Goal: Task Accomplishment & Management: Manage account settings

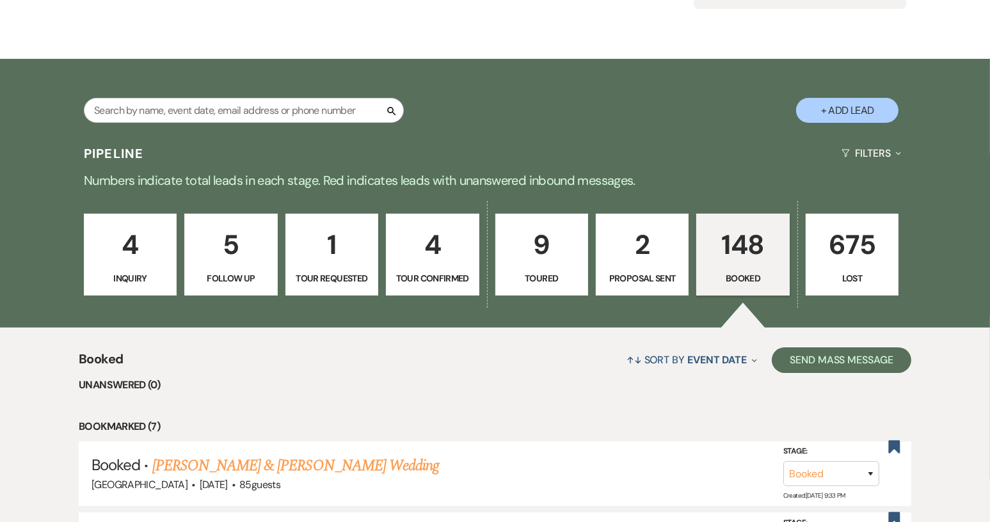
scroll to position [64, 0]
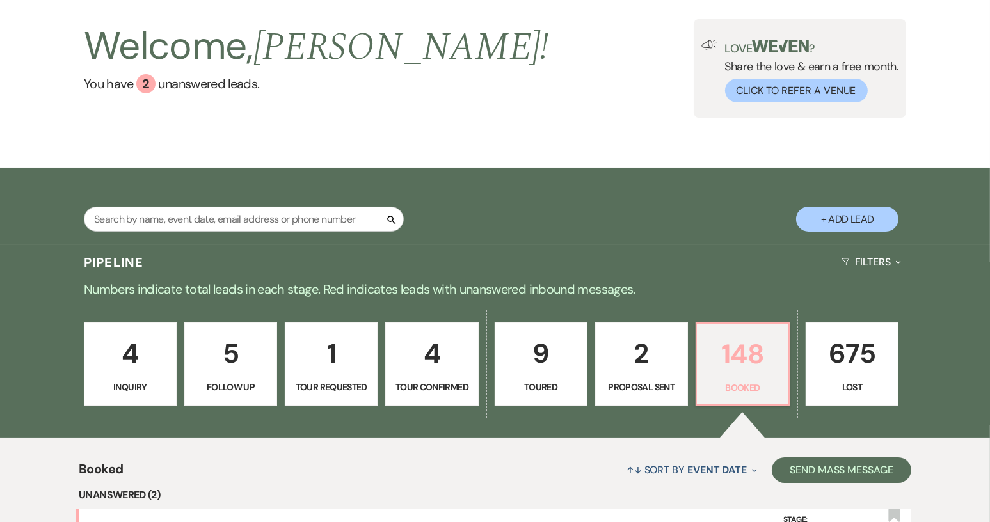
click at [713, 388] on p "Booked" at bounding box center [742, 388] width 76 height 14
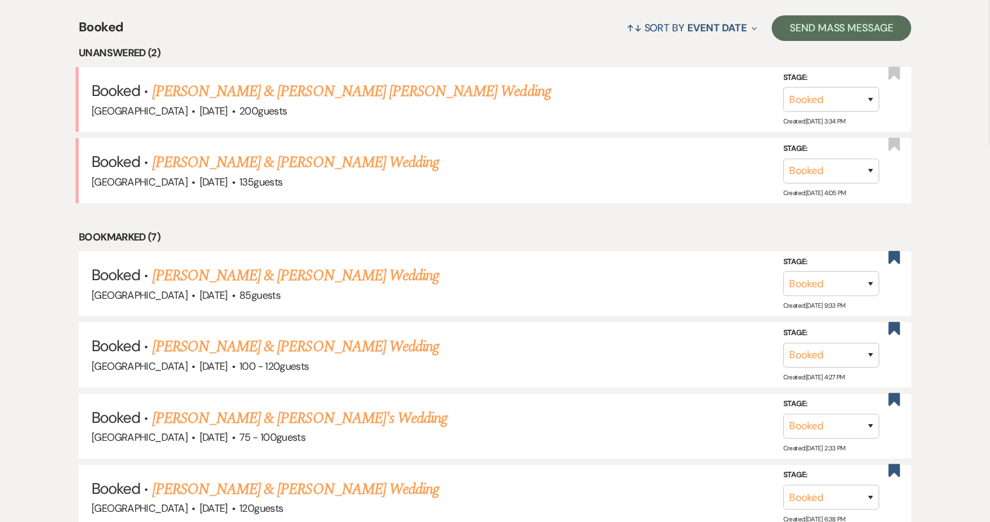
scroll to position [511, 0]
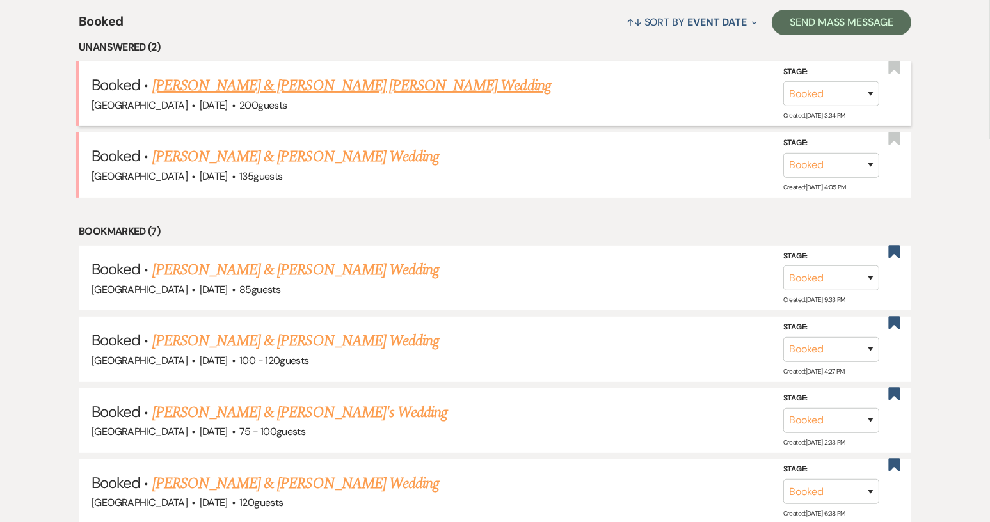
click at [225, 90] on link "[PERSON_NAME] & [PERSON_NAME] [PERSON_NAME] Wedding" at bounding box center [351, 85] width 399 height 23
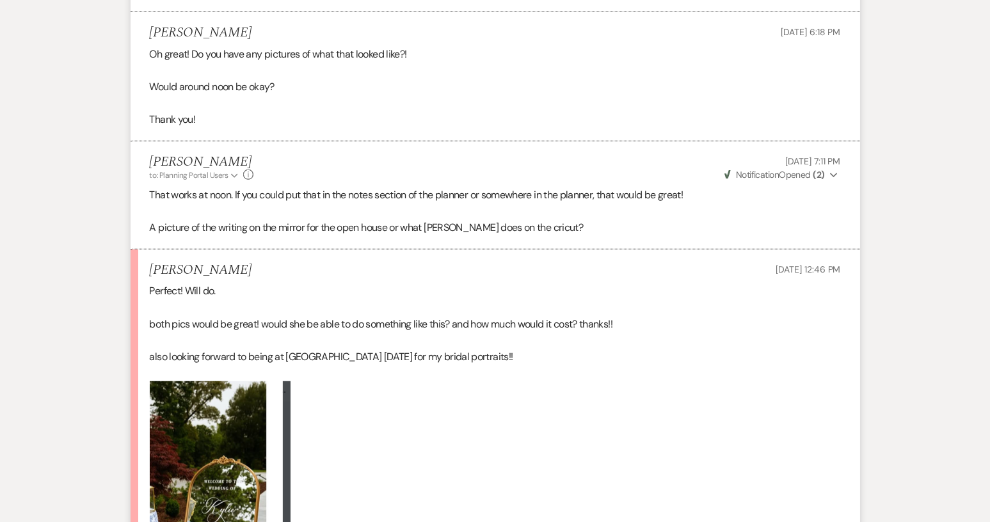
scroll to position [1408, 0]
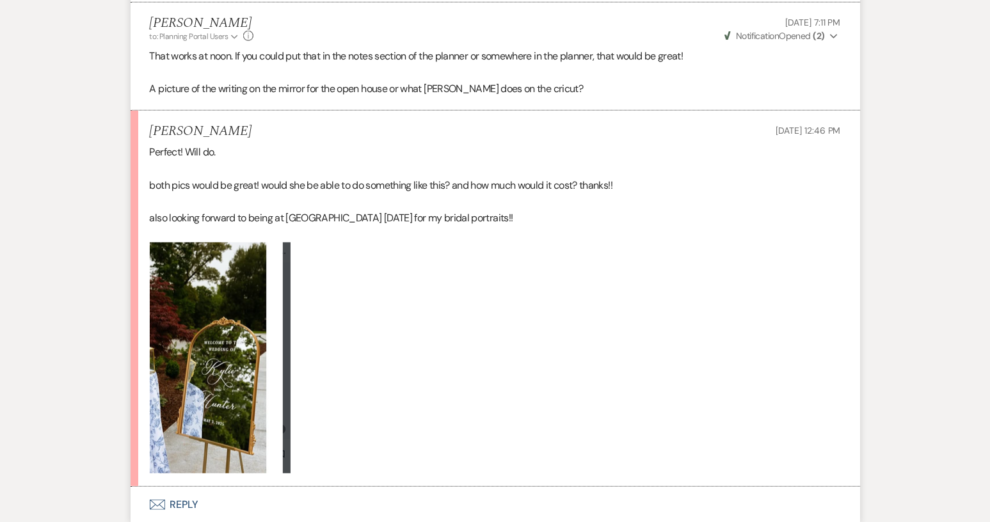
click at [289, 321] on p at bounding box center [495, 358] width 691 height 231
click at [289, 321] on img at bounding box center [220, 358] width 141 height 231
click at [234, 327] on img at bounding box center [220, 358] width 141 height 231
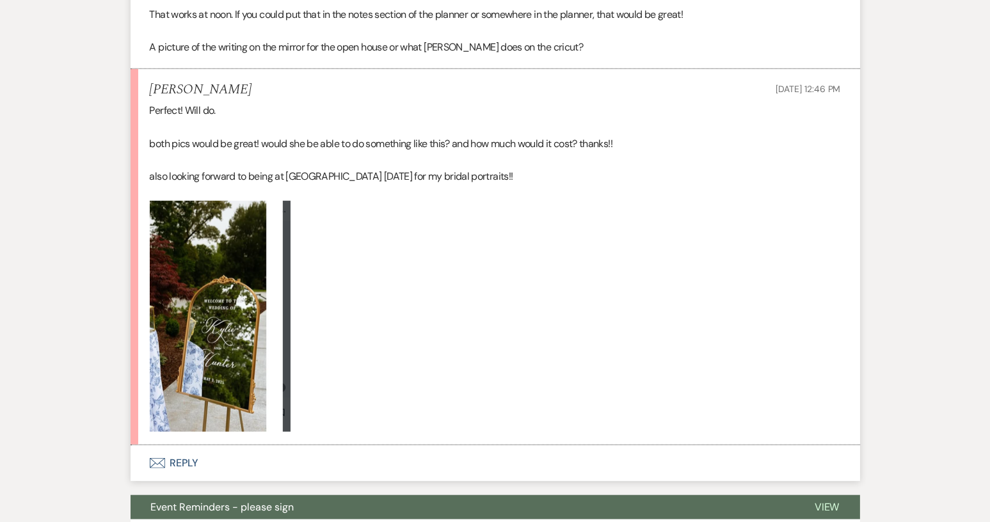
scroll to position [1472, 0]
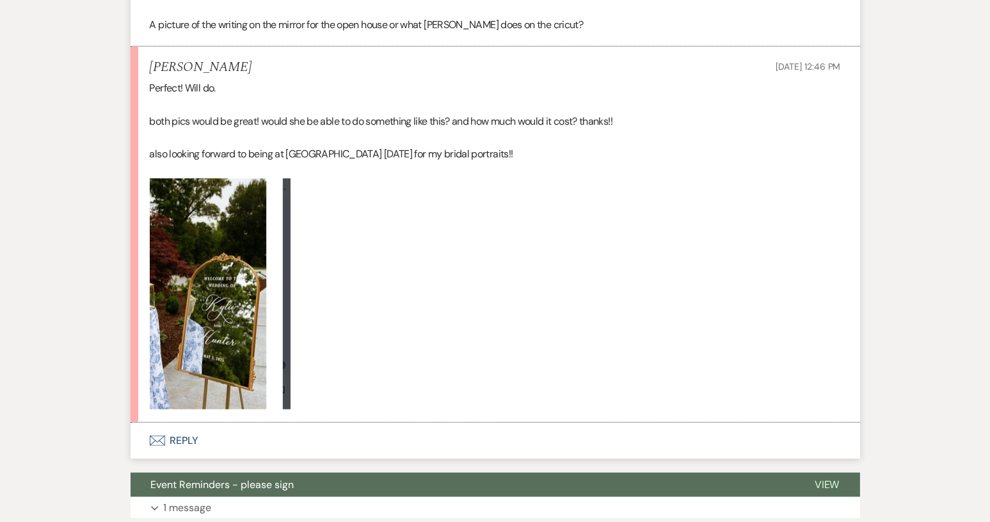
click at [196, 423] on button "Envelope Reply" at bounding box center [495, 441] width 729 height 36
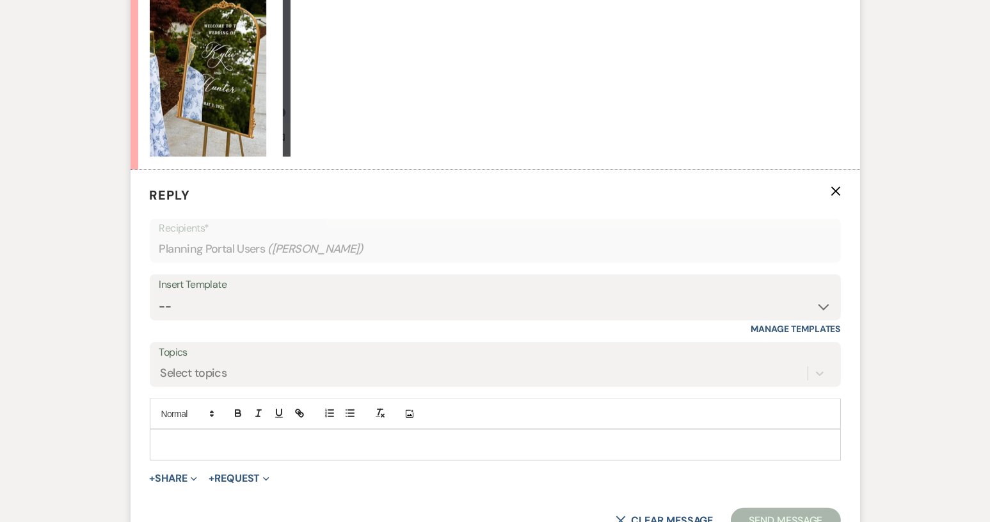
scroll to position [1734, 0]
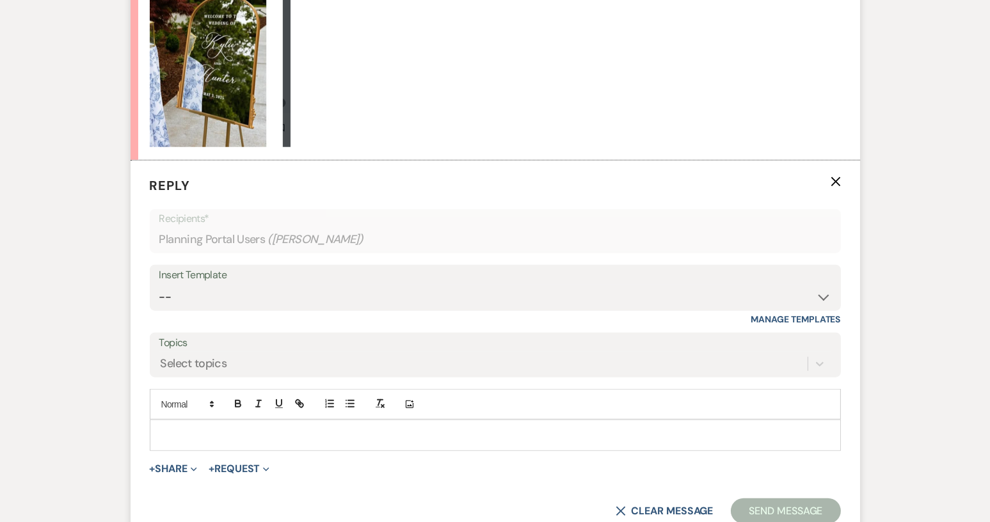
click at [234, 428] on p at bounding box center [495, 435] width 671 height 14
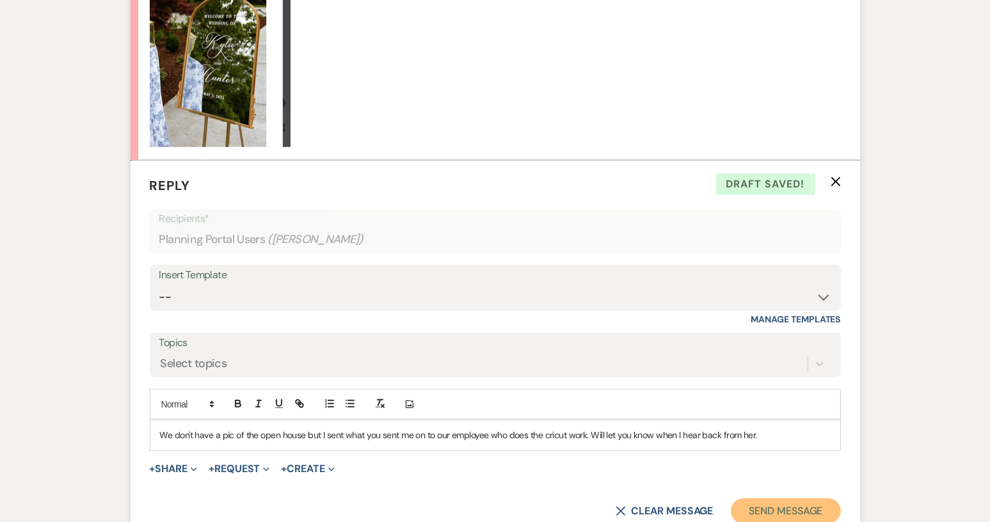
click at [779, 498] on button "Send Message" at bounding box center [785, 511] width 109 height 26
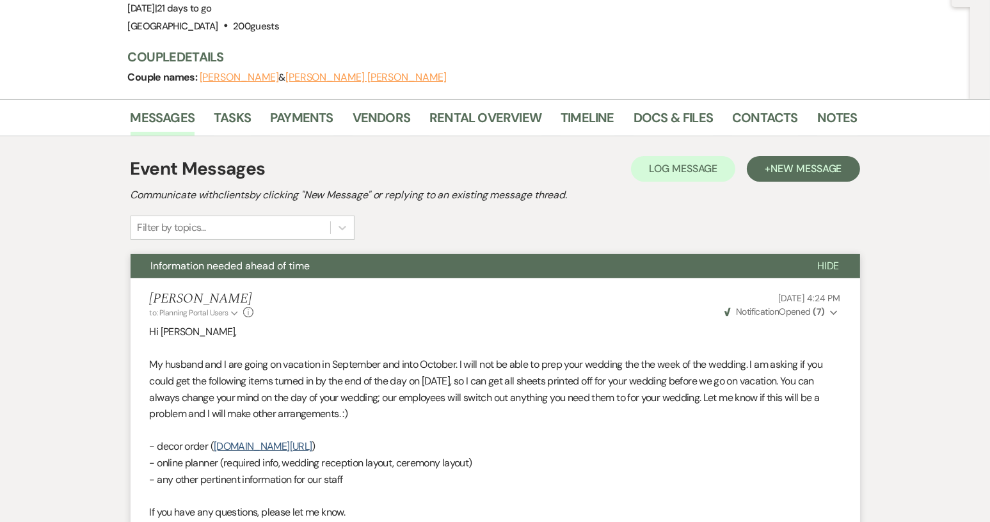
scroll to position [0, 0]
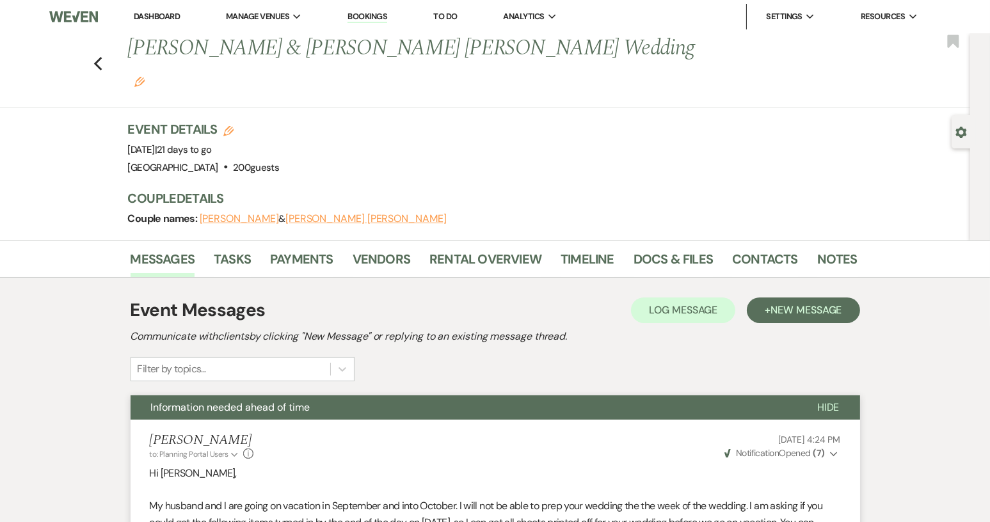
click at [155, 16] on link "Dashboard" at bounding box center [157, 16] width 46 height 11
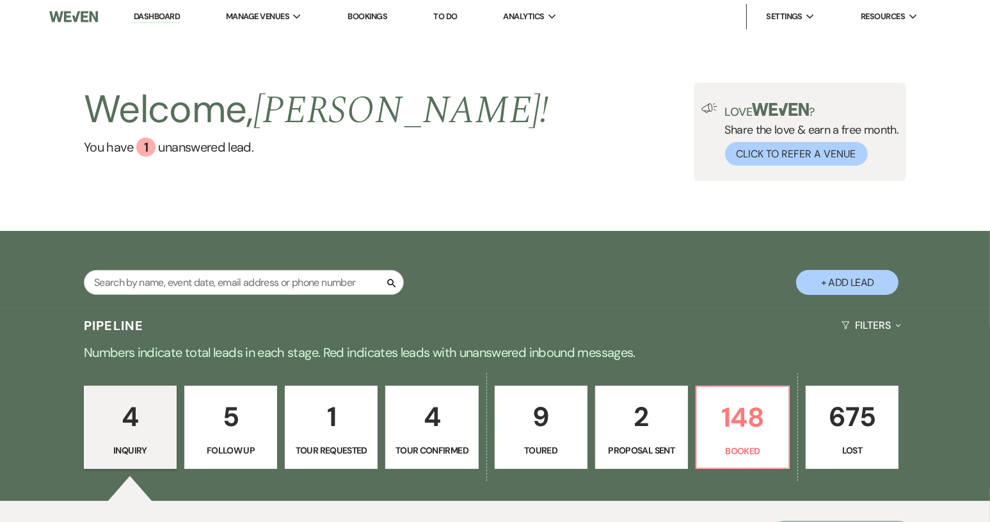
click at [138, 447] on p "Inquiry" at bounding box center [130, 450] width 76 height 14
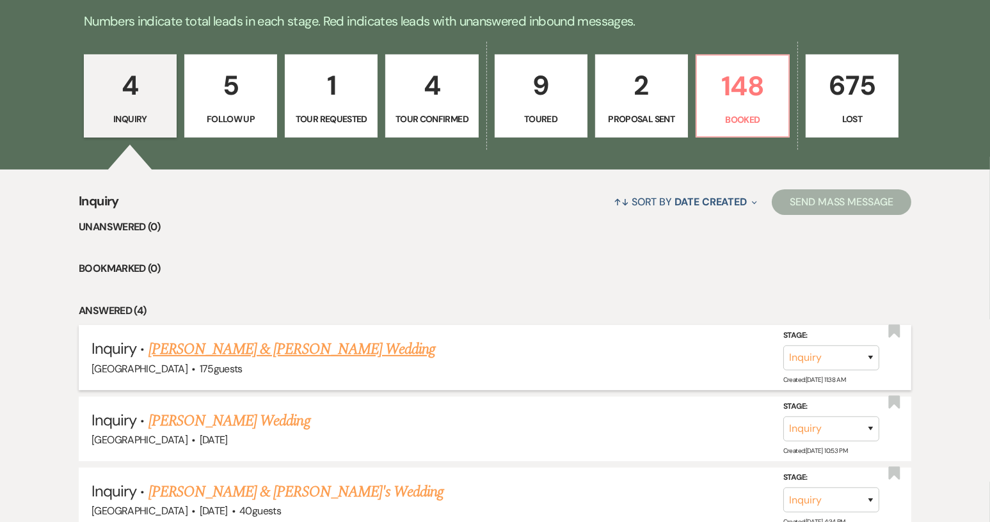
scroll to position [257, 0]
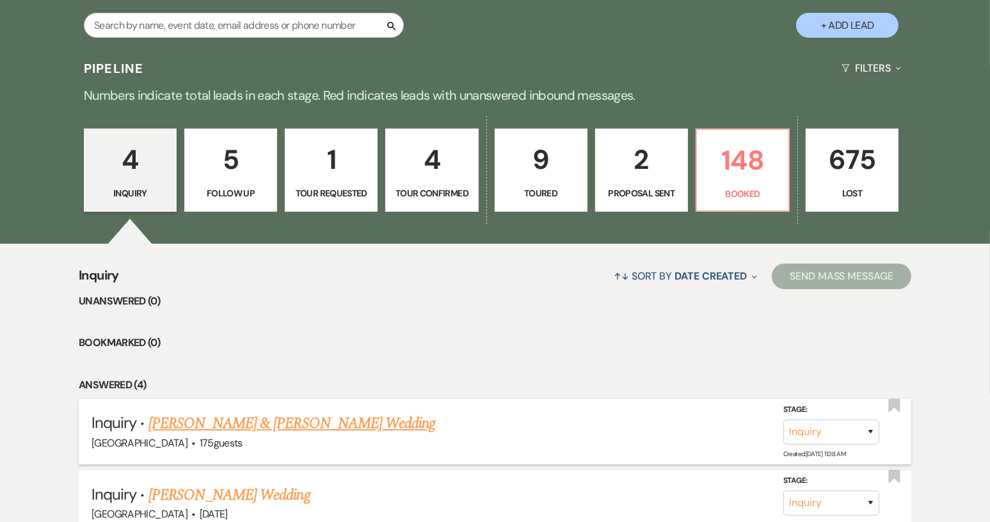
click at [297, 418] on link "[PERSON_NAME] & [PERSON_NAME] Wedding" at bounding box center [291, 423] width 287 height 23
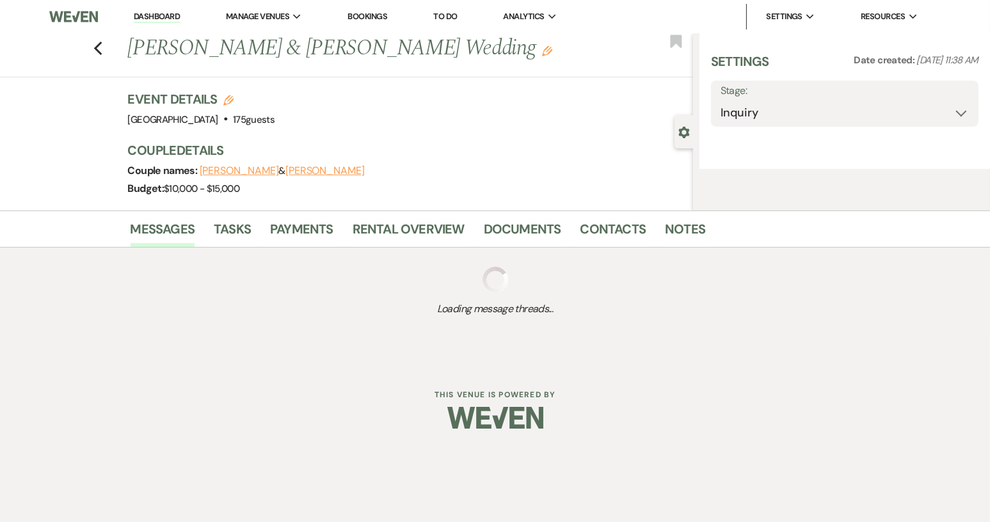
select select "5"
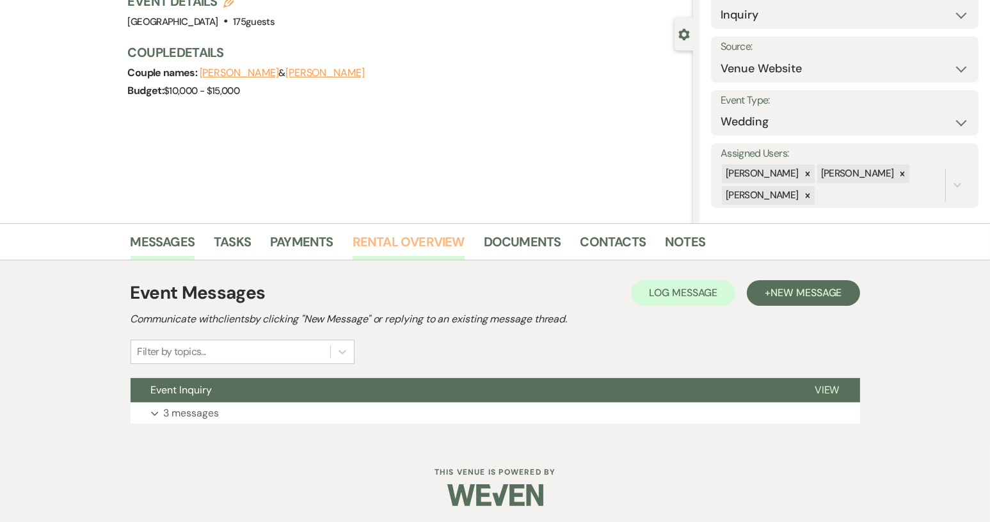
scroll to position [100, 0]
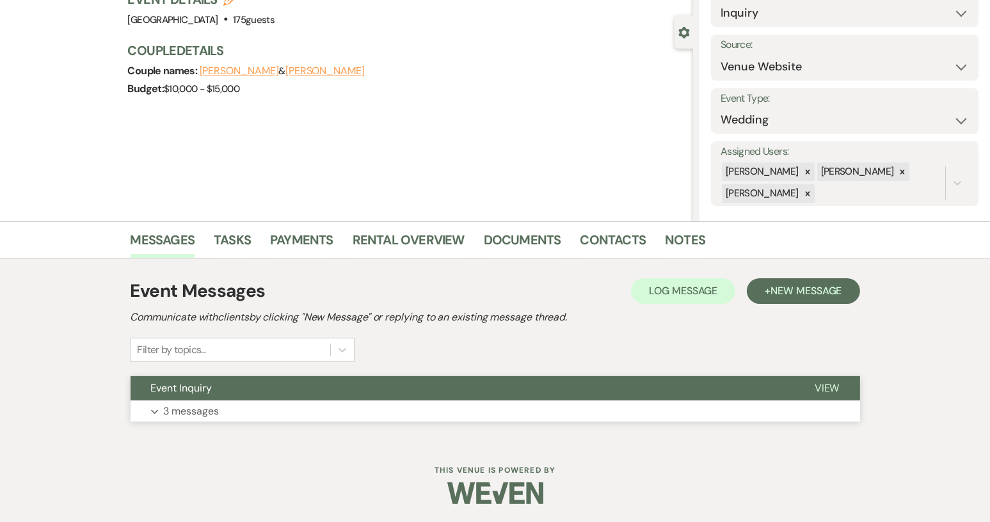
click at [247, 386] on button "Event Inquiry" at bounding box center [463, 388] width 664 height 24
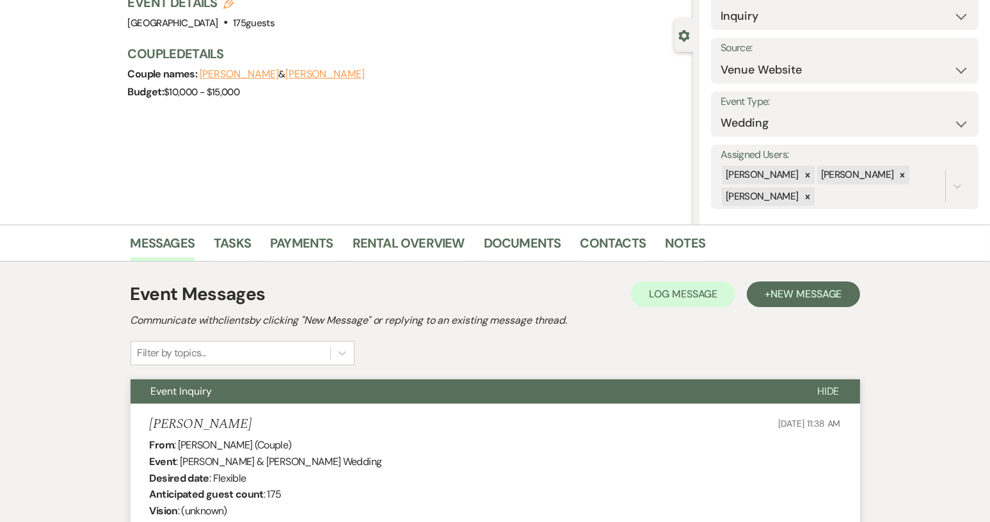
scroll to position [0, 0]
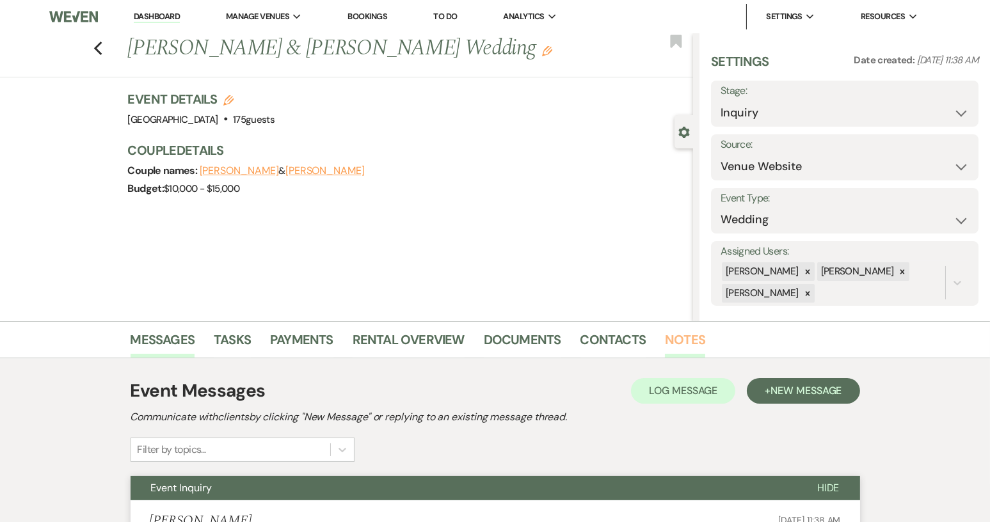
click at [688, 340] on link "Notes" at bounding box center [685, 344] width 40 height 28
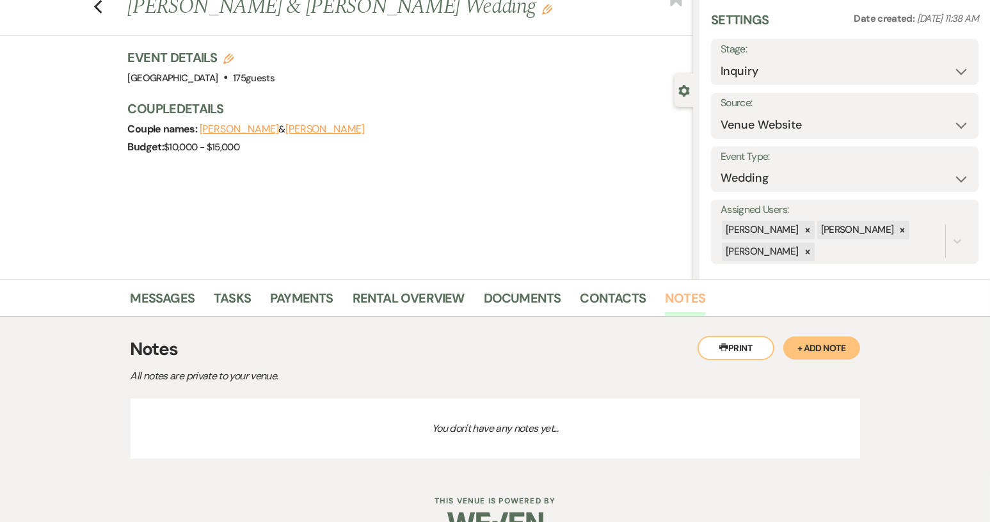
scroll to position [64, 0]
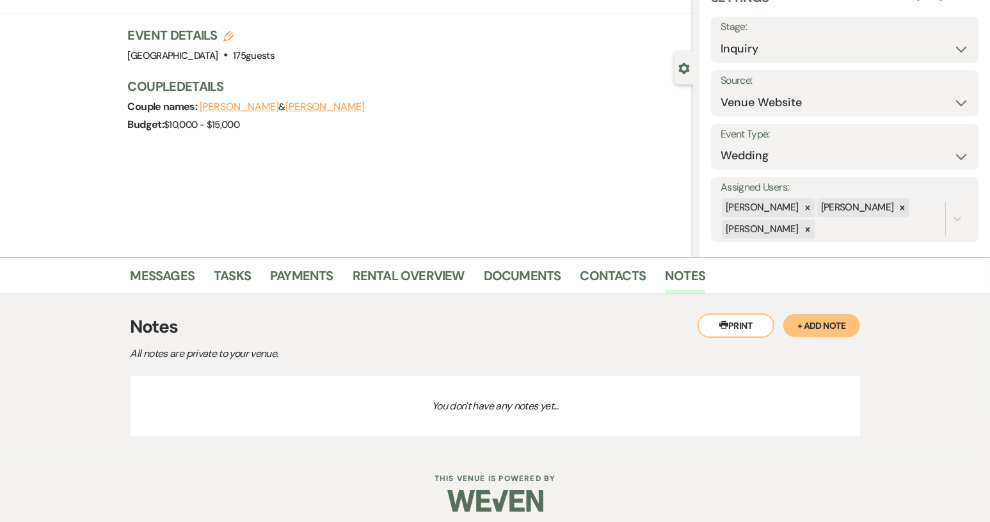
click at [831, 324] on button "+ Add Note" at bounding box center [821, 325] width 77 height 23
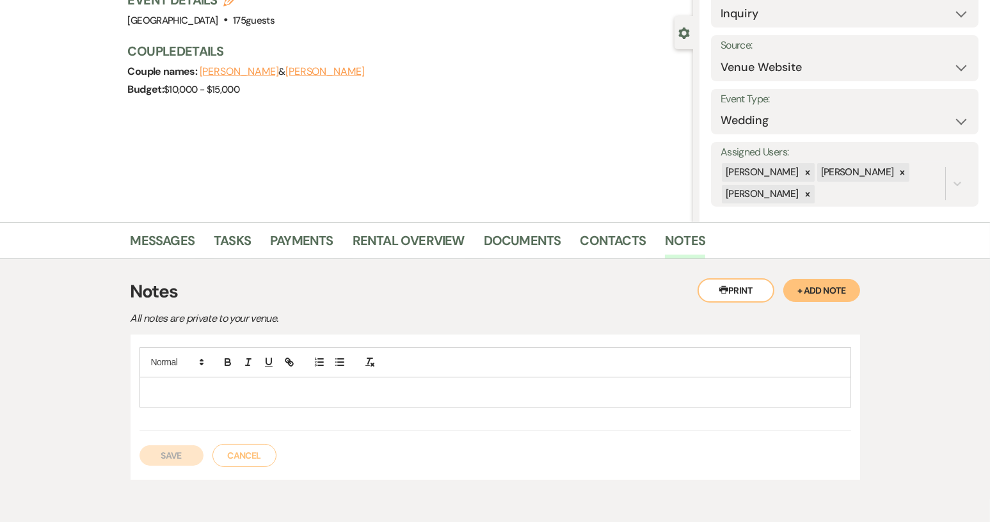
scroll to position [128, 0]
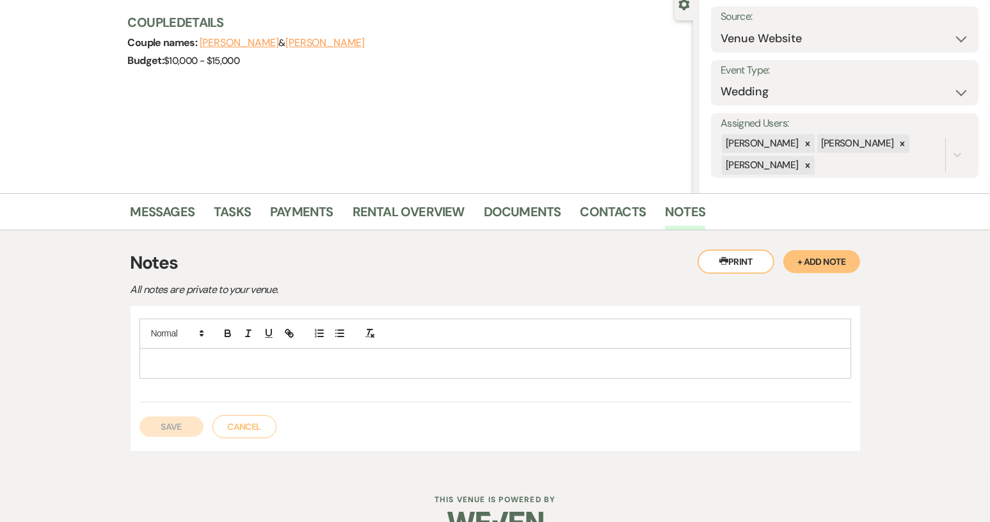
click at [270, 362] on p at bounding box center [495, 363] width 691 height 14
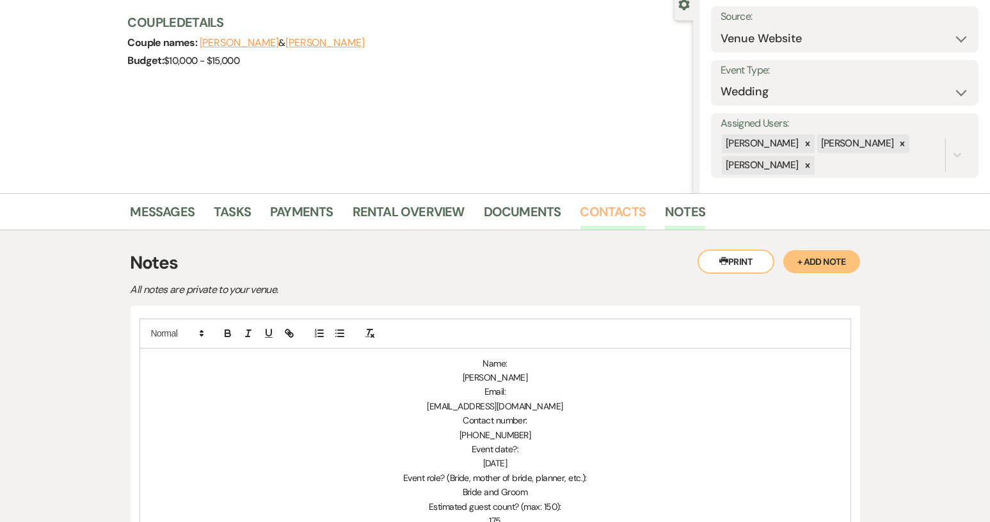
click at [608, 212] on link "Contacts" at bounding box center [613, 216] width 66 height 28
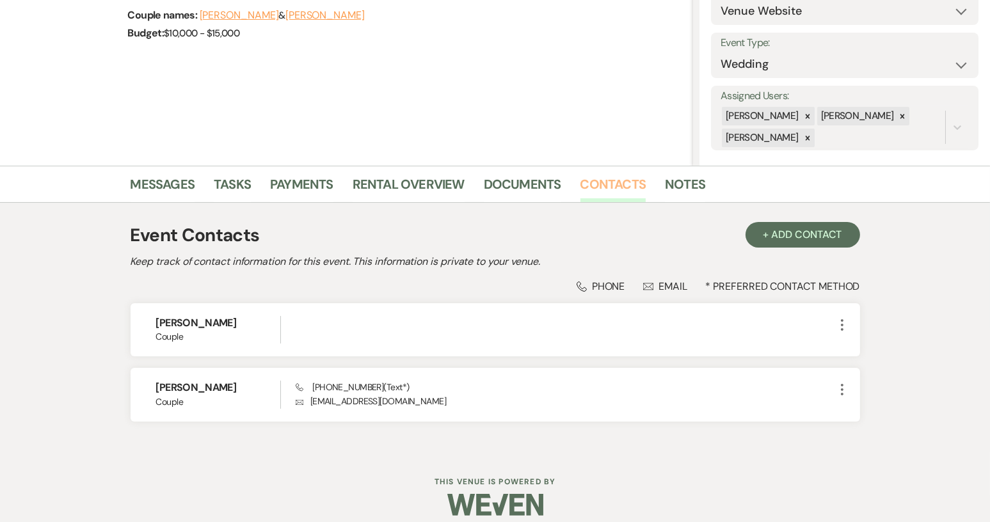
scroll to position [167, 0]
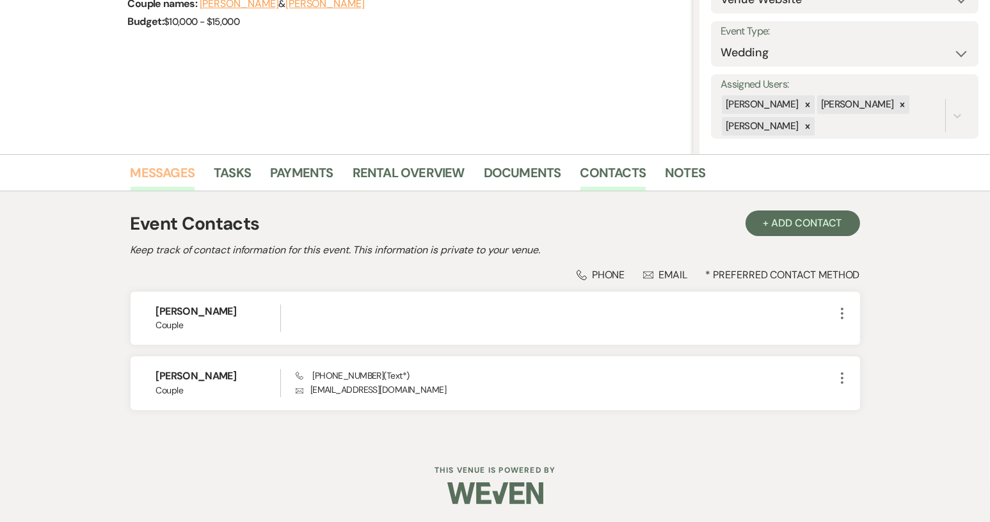
click at [171, 175] on link "Messages" at bounding box center [163, 177] width 65 height 28
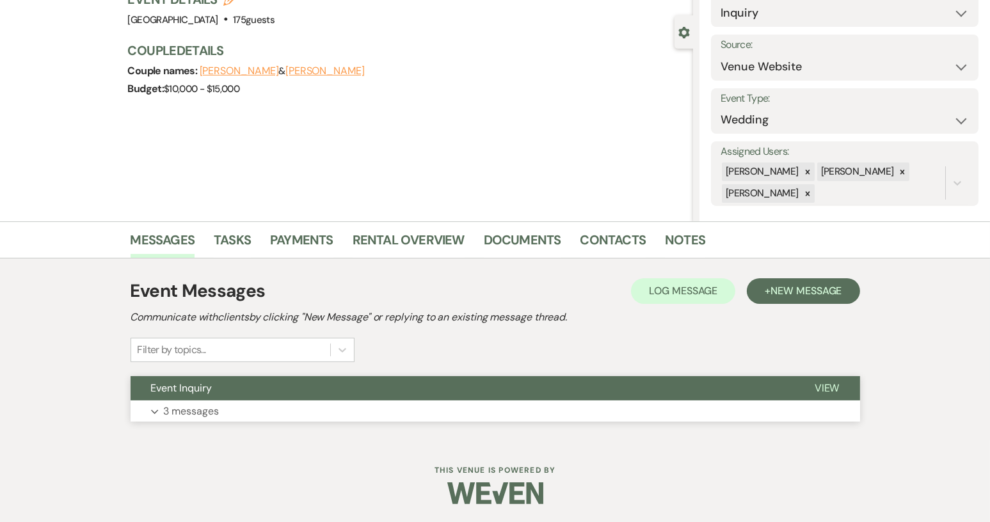
click at [834, 384] on span "View" at bounding box center [827, 387] width 25 height 13
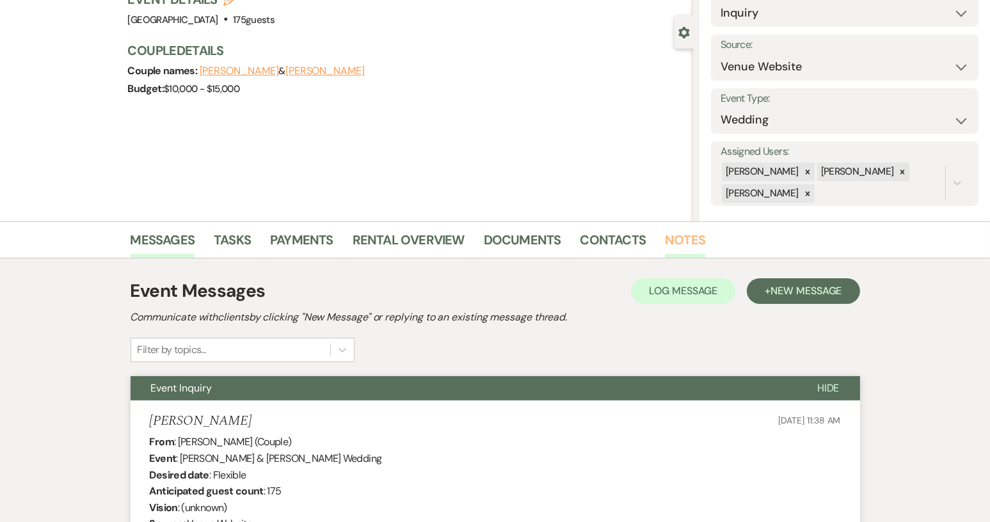
click at [681, 234] on link "Notes" at bounding box center [685, 244] width 40 height 28
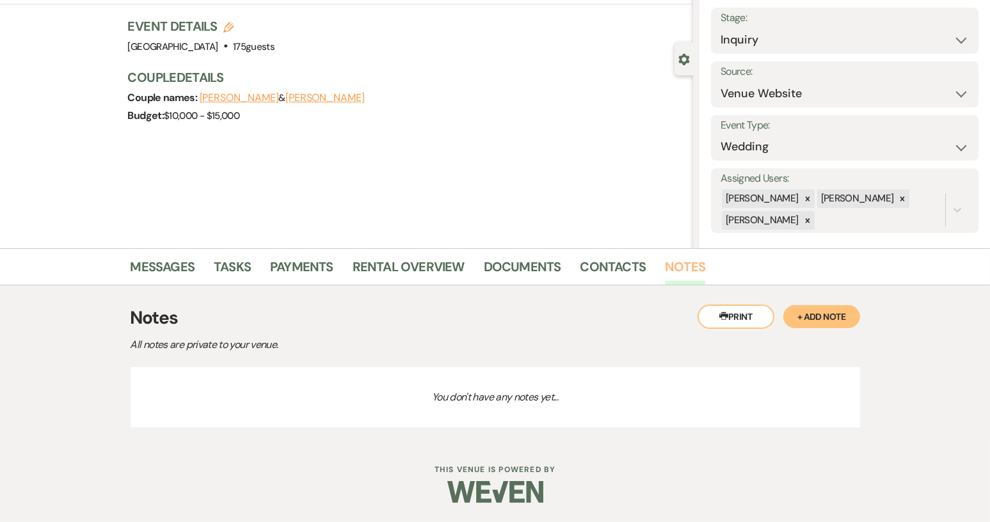
scroll to position [72, 0]
click at [827, 320] on button "+ Add Note" at bounding box center [821, 317] width 77 height 23
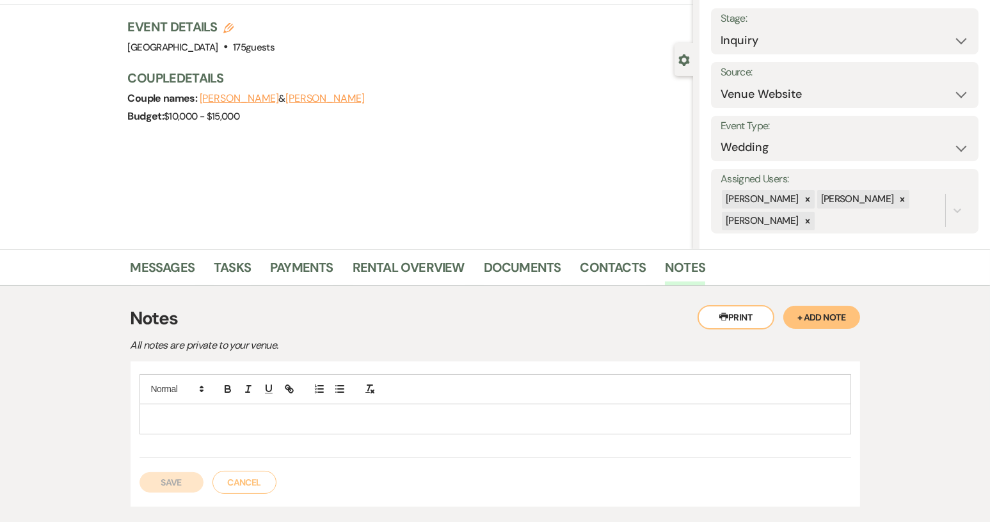
click at [211, 412] on p at bounding box center [495, 419] width 691 height 14
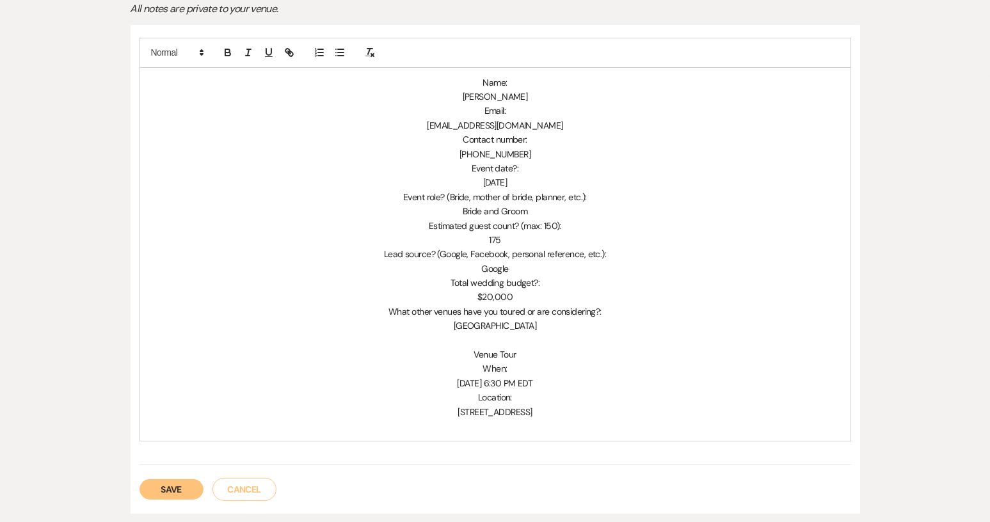
scroll to position [501, 0]
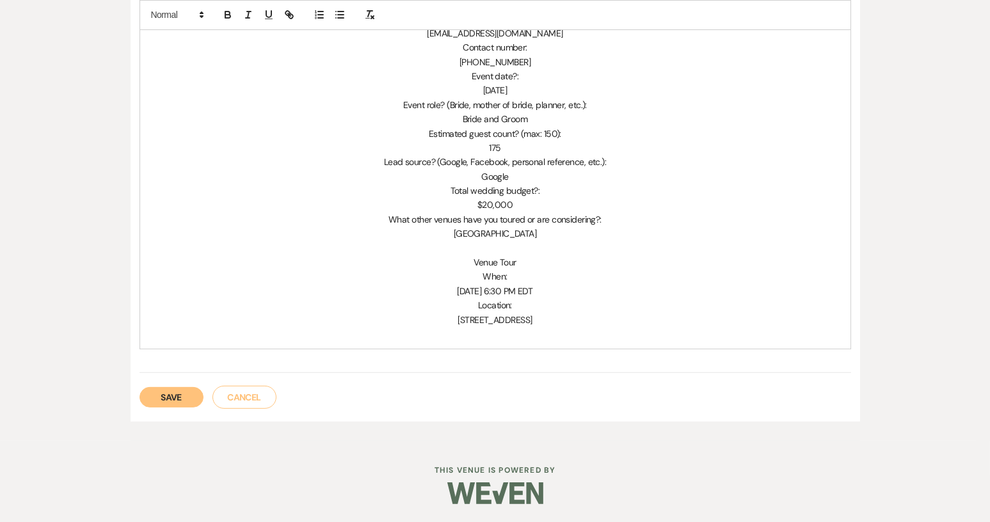
click at [166, 396] on button "Save" at bounding box center [171, 397] width 64 height 20
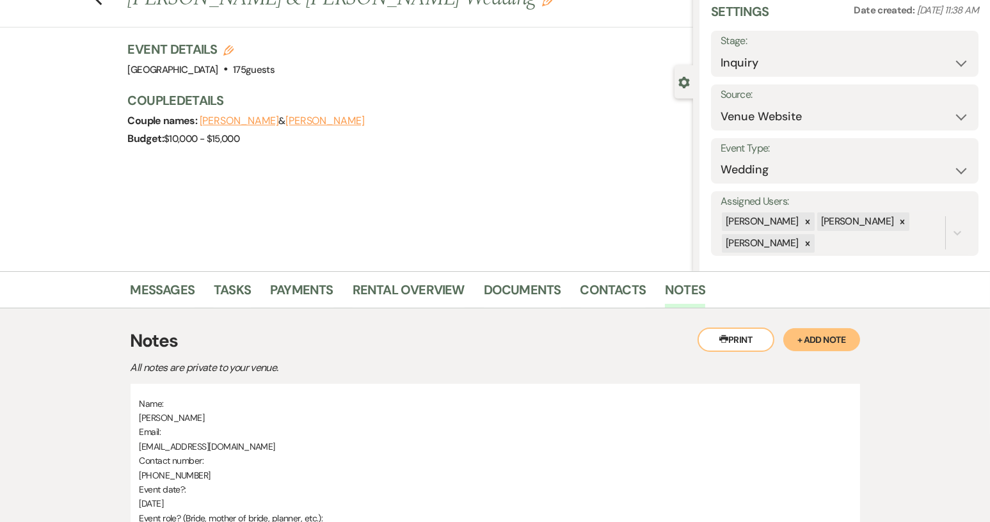
scroll to position [132, 0]
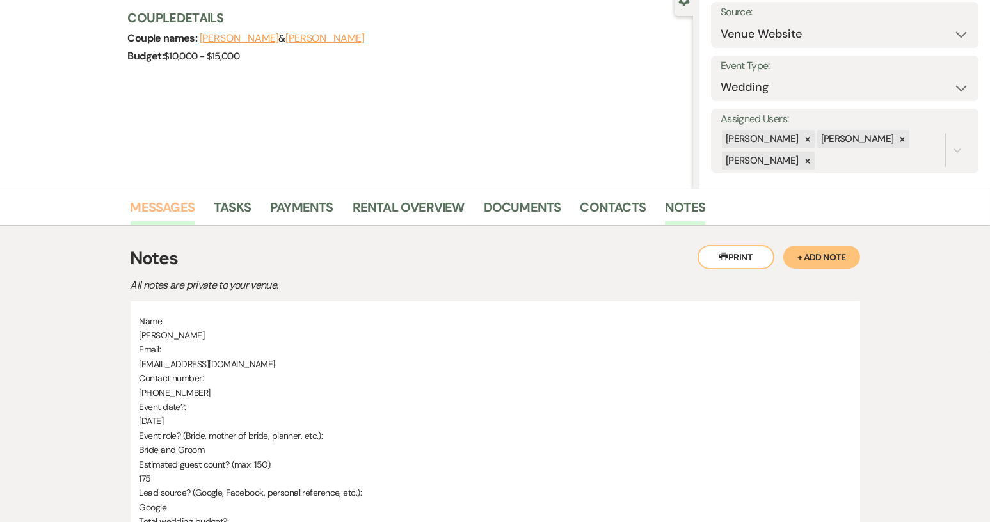
click at [142, 209] on link "Messages" at bounding box center [163, 211] width 65 height 28
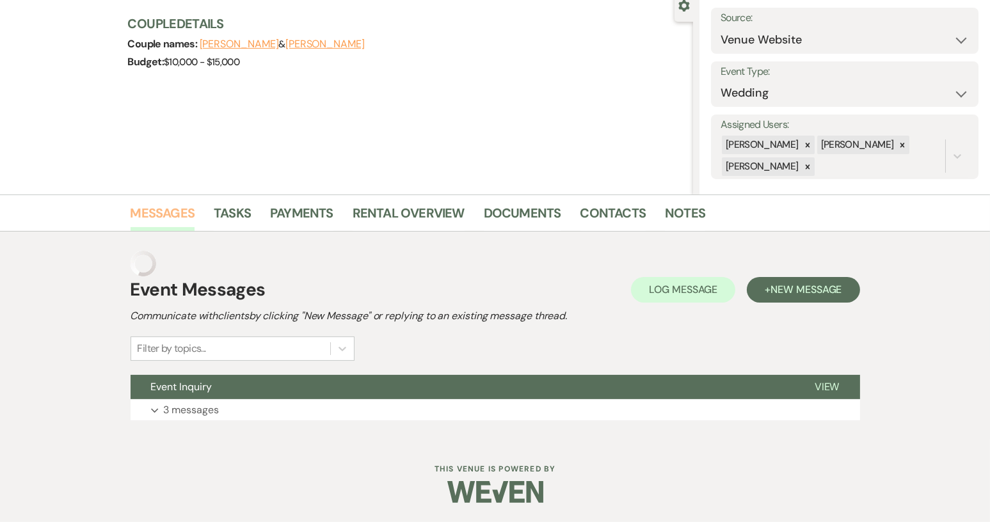
scroll to position [100, 0]
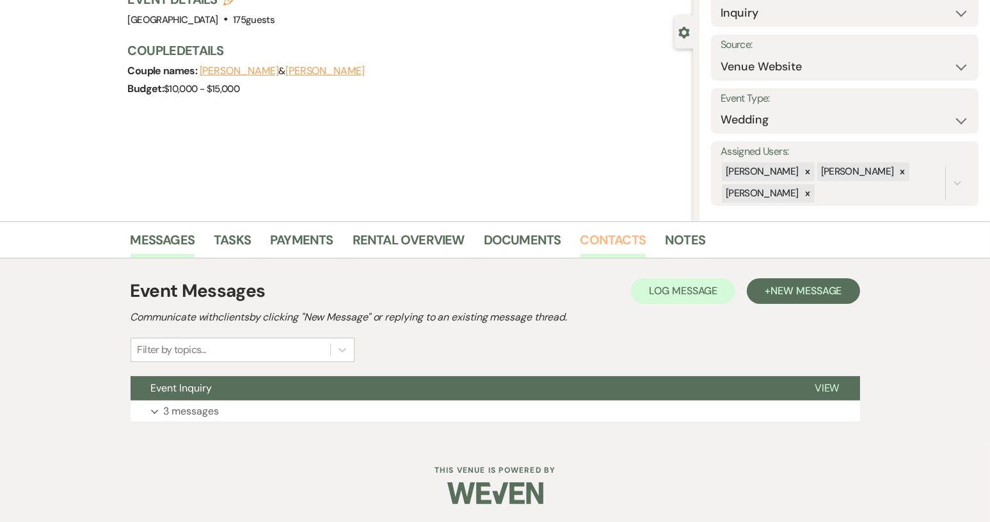
click at [580, 237] on link "Contacts" at bounding box center [613, 244] width 66 height 28
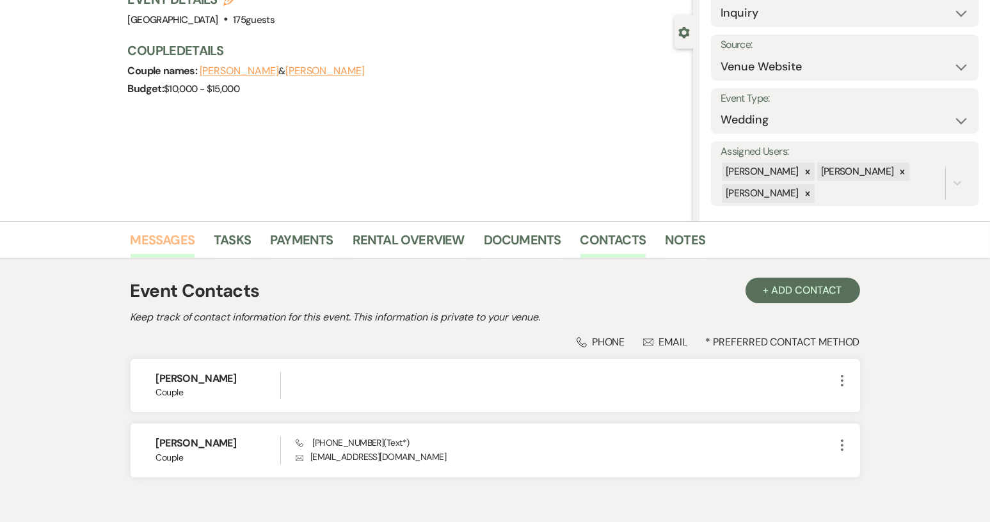
click at [182, 236] on link "Messages" at bounding box center [163, 244] width 65 height 28
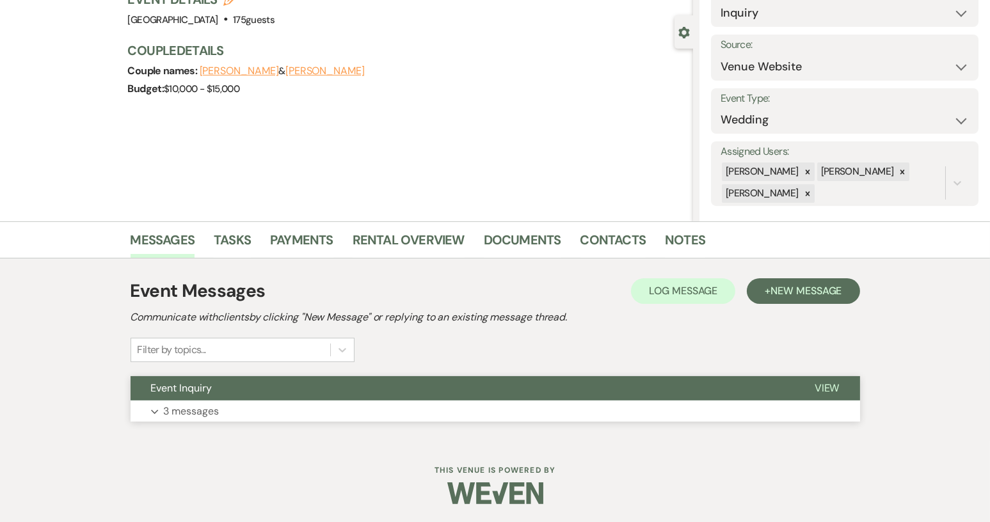
click at [269, 390] on button "Event Inquiry" at bounding box center [463, 388] width 664 height 24
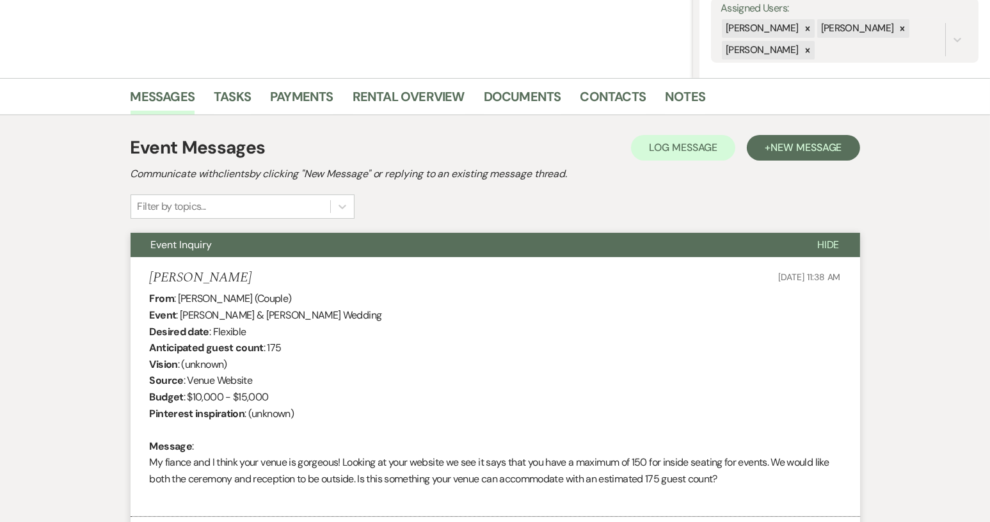
scroll to position [164, 0]
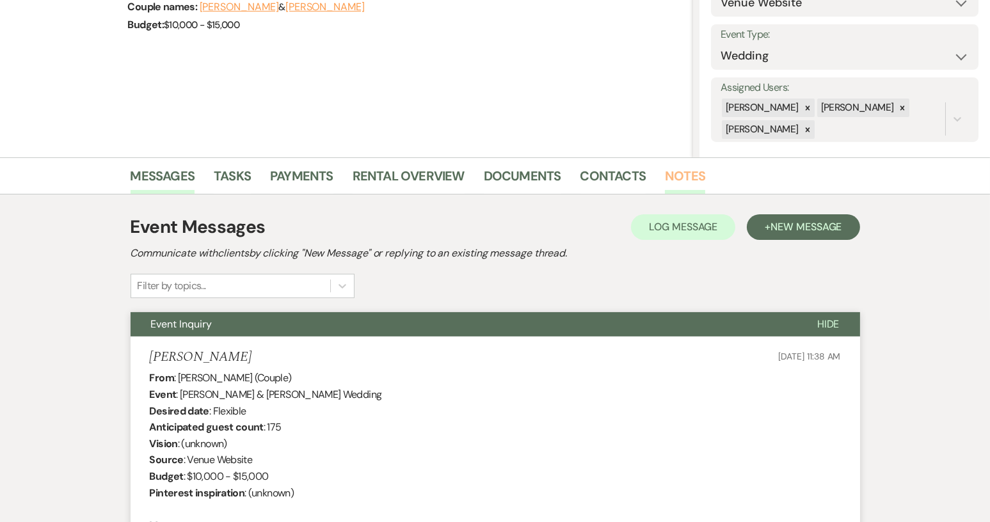
drag, startPoint x: 676, startPoint y: 158, endPoint x: 676, endPoint y: 170, distance: 11.5
click at [676, 162] on div "Messages Tasks Payments Rental Overview Documents Contacts Notes" at bounding box center [495, 175] width 990 height 37
click at [676, 173] on link "Notes" at bounding box center [685, 180] width 40 height 28
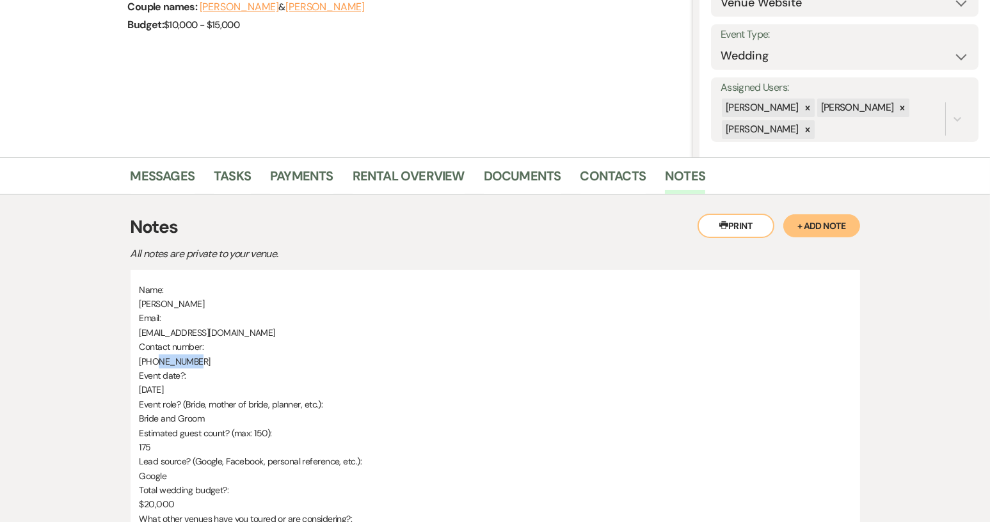
drag, startPoint x: 198, startPoint y: 358, endPoint x: 155, endPoint y: 362, distance: 43.0
click at [155, 362] on p "[PHONE_NUMBER]" at bounding box center [495, 361] width 712 height 14
drag, startPoint x: 235, startPoint y: 332, endPoint x: 139, endPoint y: 333, distance: 96.0
click at [139, 333] on p "[EMAIL_ADDRESS][DOMAIN_NAME]" at bounding box center [495, 333] width 712 height 14
copy span "[EMAIL_ADDRESS][DOMAIN_NAME]"
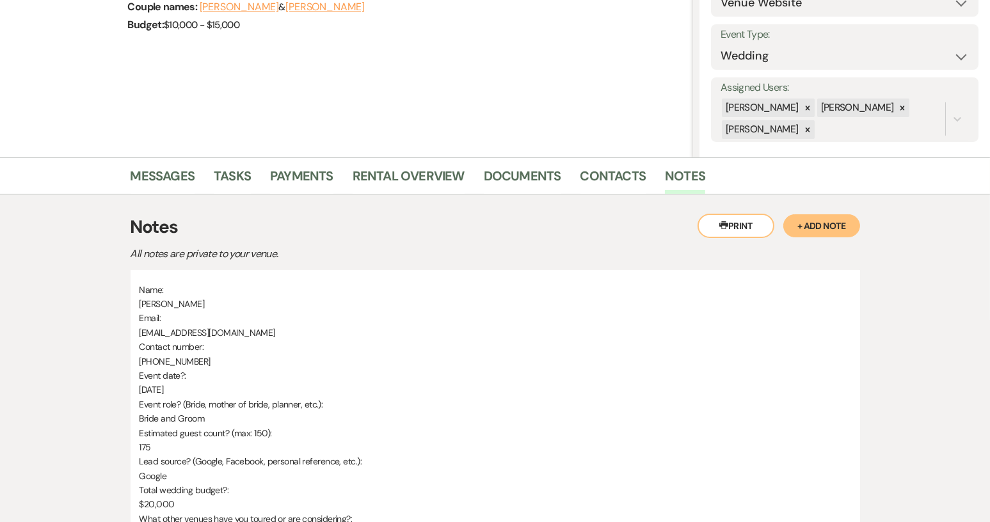
drag, startPoint x: 93, startPoint y: 358, endPoint x: 117, endPoint y: 330, distance: 37.7
click at [114, 331] on div "Messages Tasks Payments Rental Overview Documents Contacts Notes Printer Print …" at bounding box center [495, 446] width 990 height 578
drag, startPoint x: 141, startPoint y: 299, endPoint x: 207, endPoint y: 303, distance: 66.7
click at [205, 303] on span "[PERSON_NAME]" at bounding box center [171, 304] width 65 height 12
drag, startPoint x: 218, startPoint y: 300, endPoint x: 136, endPoint y: 301, distance: 81.3
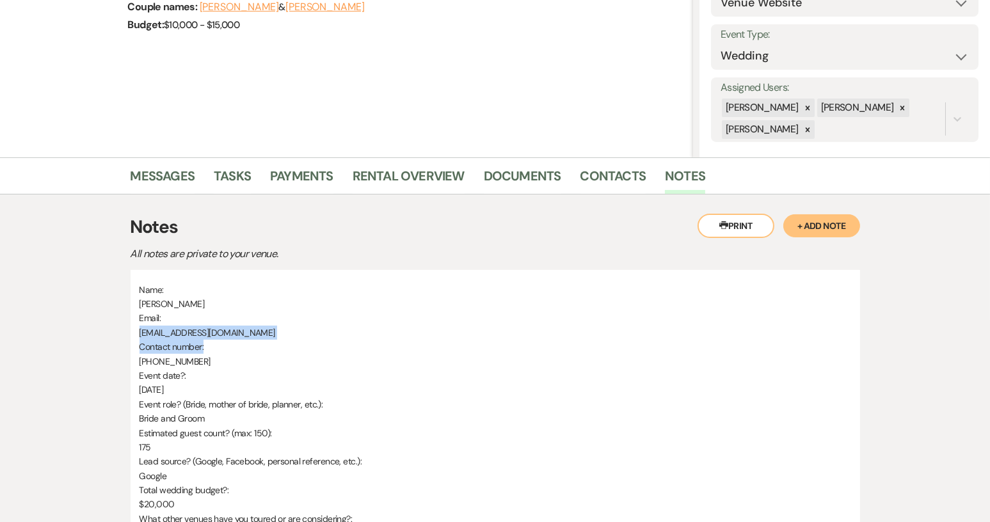
click at [136, 301] on div "Name: [PERSON_NAME] Email: [EMAIL_ADDRESS][DOMAIN_NAME] Contact number: [PHONE_…" at bounding box center [495, 493] width 729 height 447
copy span "[PERSON_NAME]"
drag, startPoint x: 139, startPoint y: 330, endPoint x: 233, endPoint y: 331, distance: 94.1
click at [233, 331] on span "[EMAIL_ADDRESS][DOMAIN_NAME]" at bounding box center [207, 333] width 136 height 12
copy span "[EMAIL_ADDRESS][DOMAIN_NAME]"
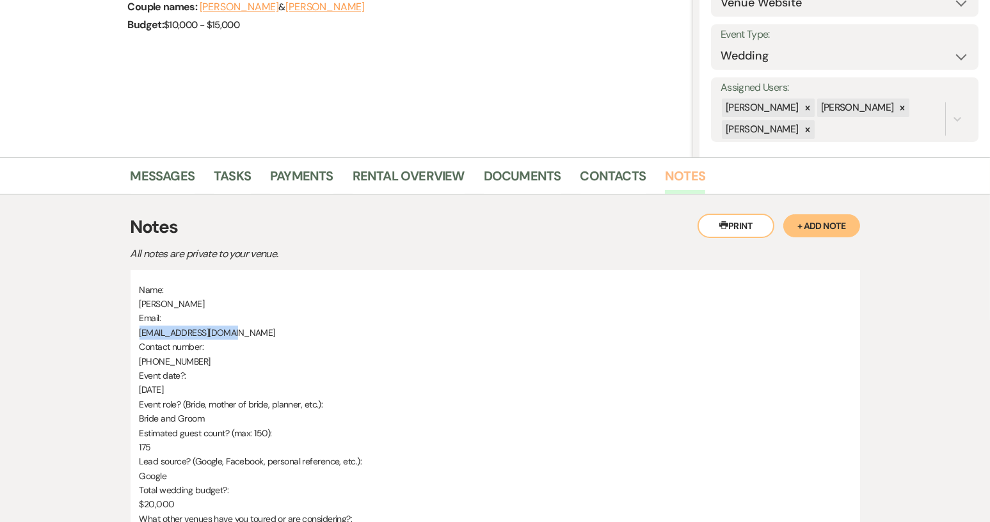
click at [676, 179] on link "Notes" at bounding box center [685, 180] width 40 height 28
click at [596, 176] on link "Contacts" at bounding box center [613, 180] width 66 height 28
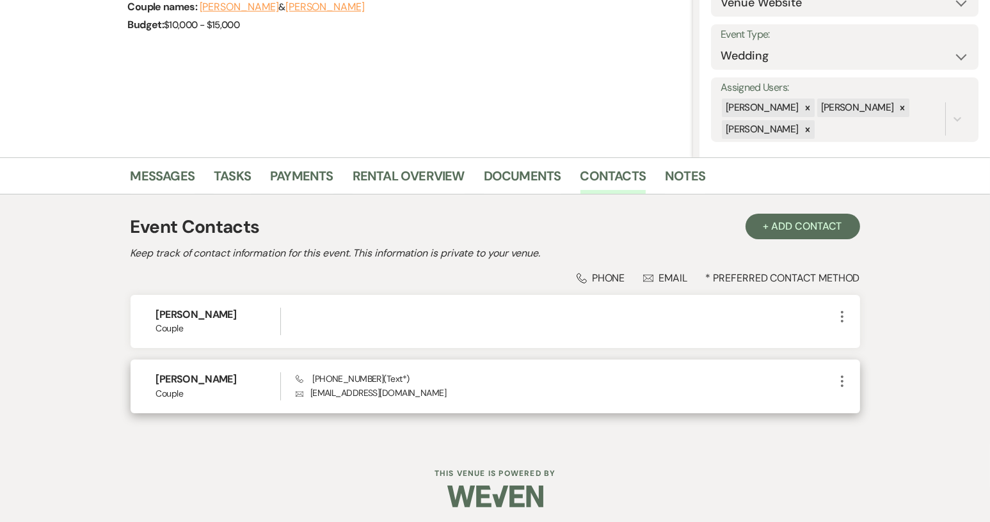
click at [841, 378] on icon "More" at bounding box center [841, 381] width 15 height 15
click at [857, 399] on button "Pencil Edit" at bounding box center [872, 406] width 76 height 22
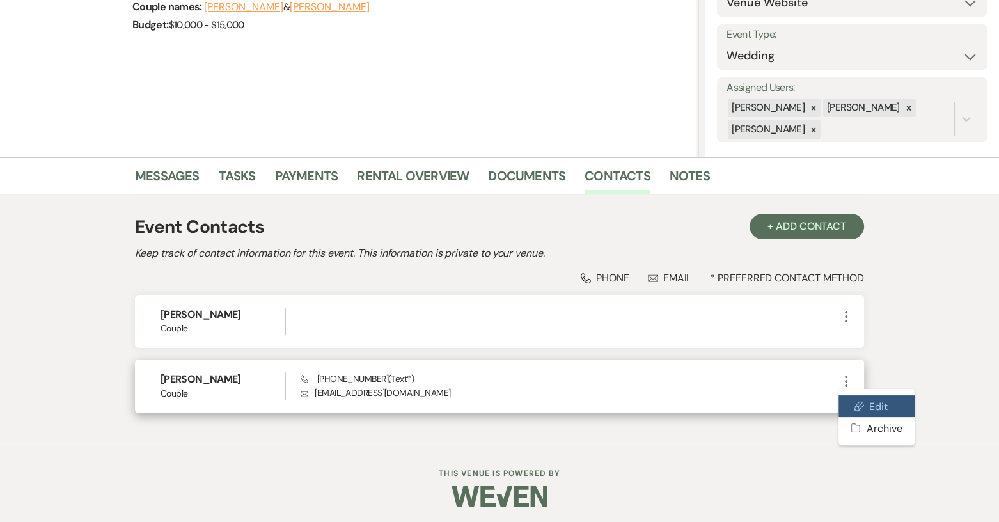
select select "text"
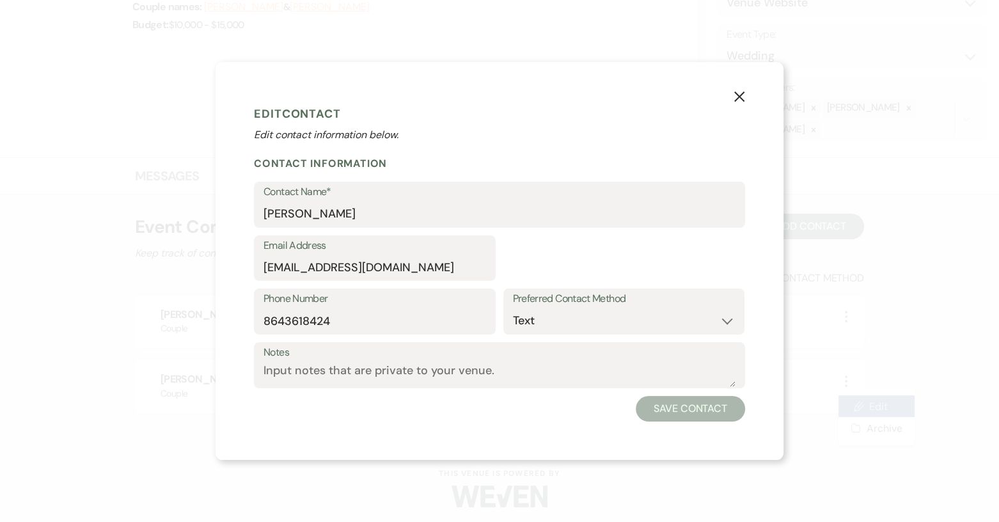
select select "1"
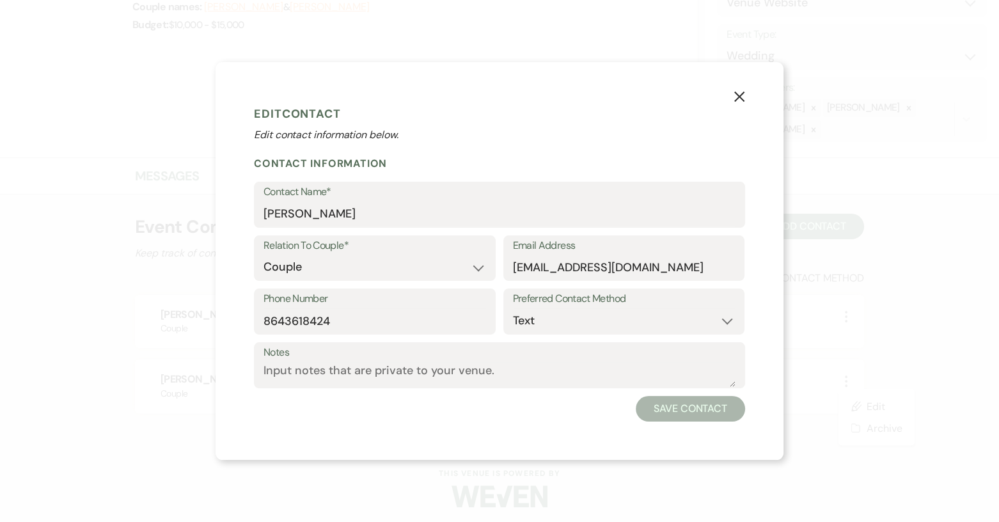
click at [736, 95] on icon "X" at bounding box center [740, 97] width 12 height 12
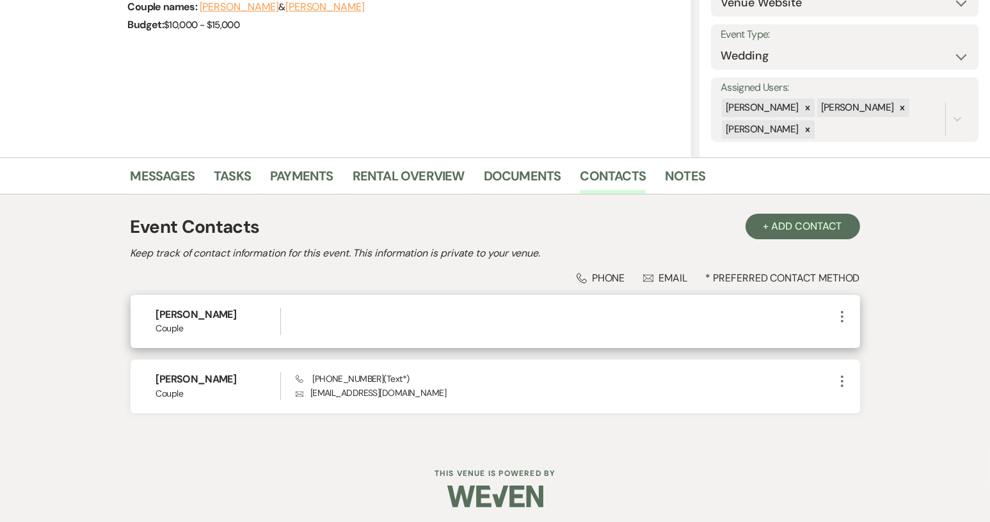
click at [842, 317] on icon "More" at bounding box center [841, 316] width 15 height 15
click at [864, 346] on button "Pencil Edit" at bounding box center [872, 342] width 76 height 22
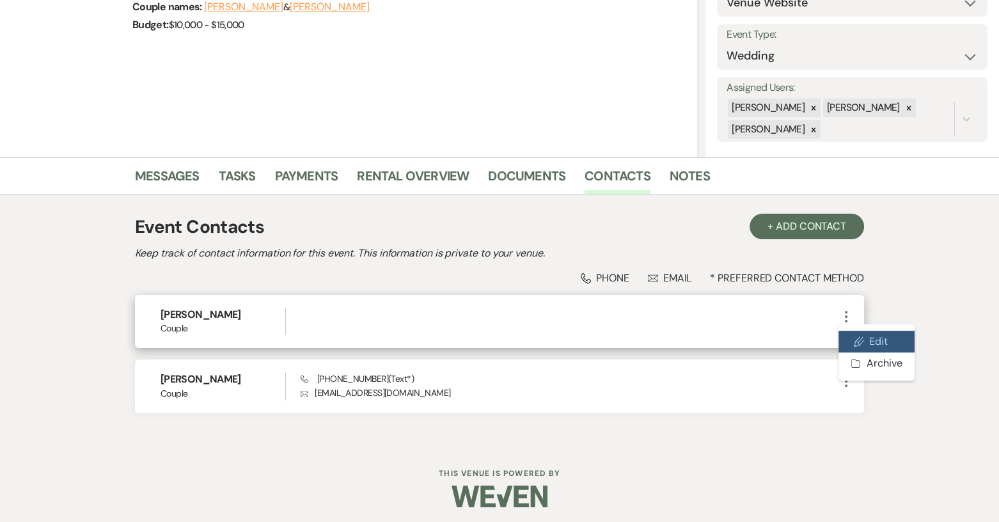
select select "1"
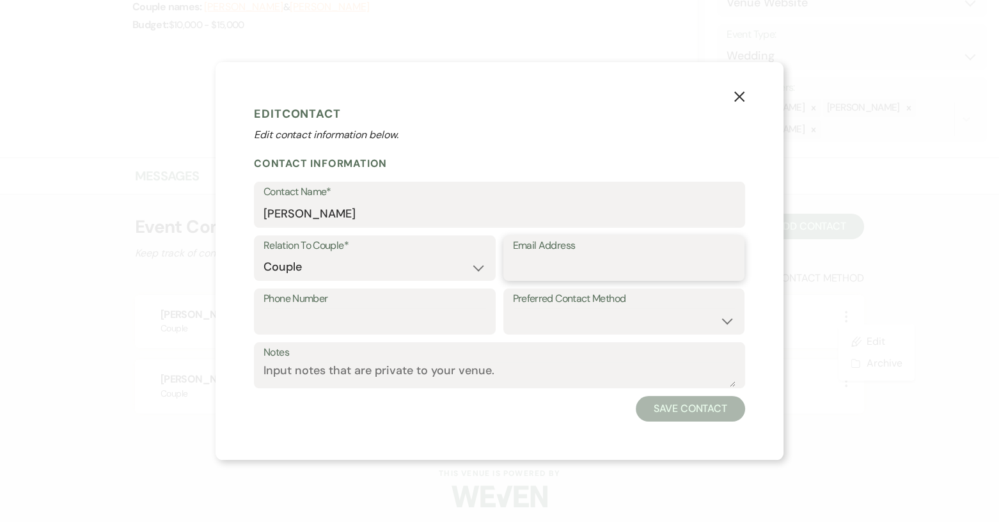
click at [530, 260] on input "Email Address" at bounding box center [624, 267] width 223 height 25
paste input "[EMAIL_ADDRESS][DOMAIN_NAME]"
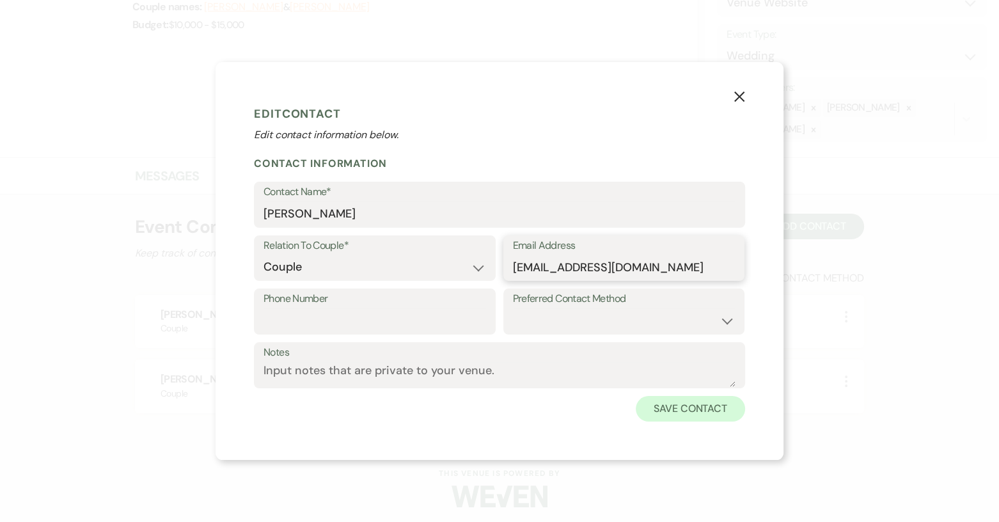
type input "[EMAIL_ADDRESS][DOMAIN_NAME]"
click at [681, 402] on button "Save Contact" at bounding box center [690, 409] width 109 height 26
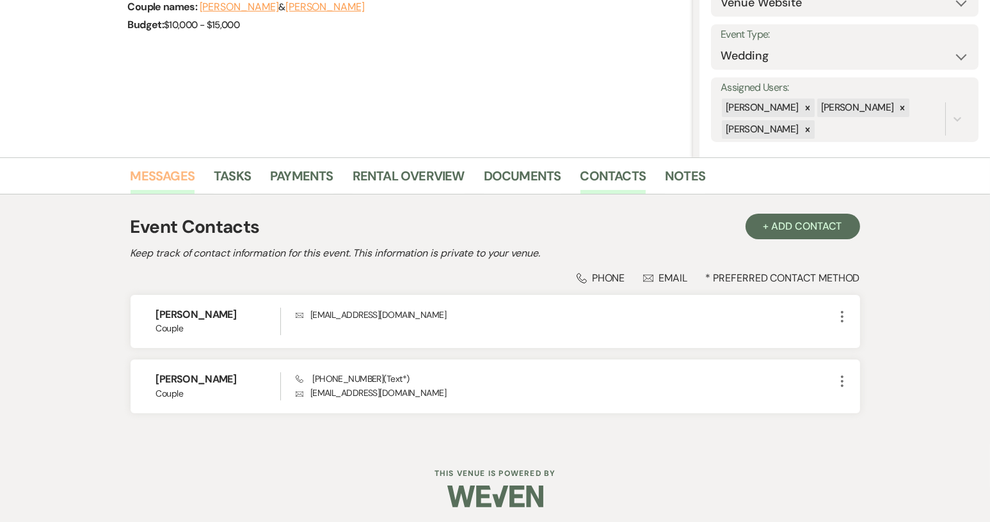
click at [183, 179] on link "Messages" at bounding box center [163, 180] width 65 height 28
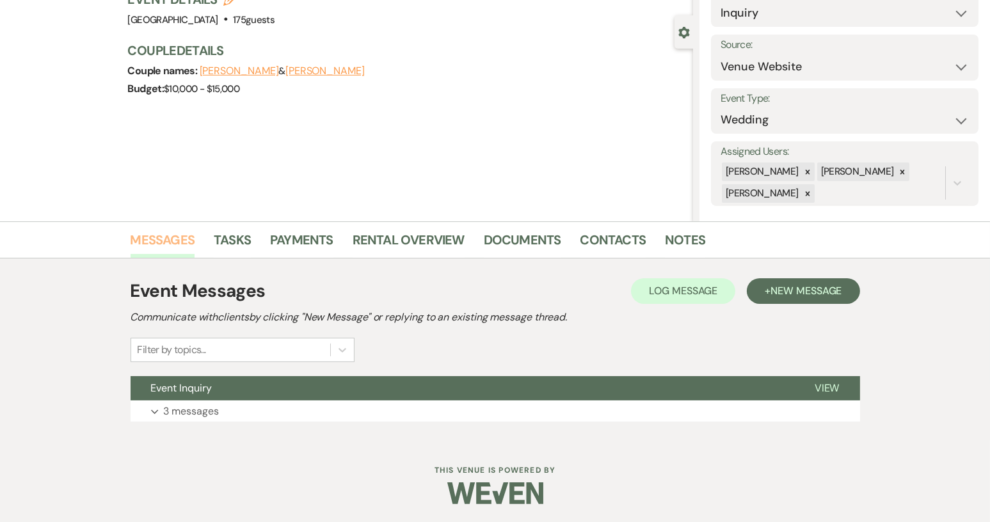
scroll to position [100, 0]
click at [668, 237] on link "Notes" at bounding box center [685, 244] width 40 height 28
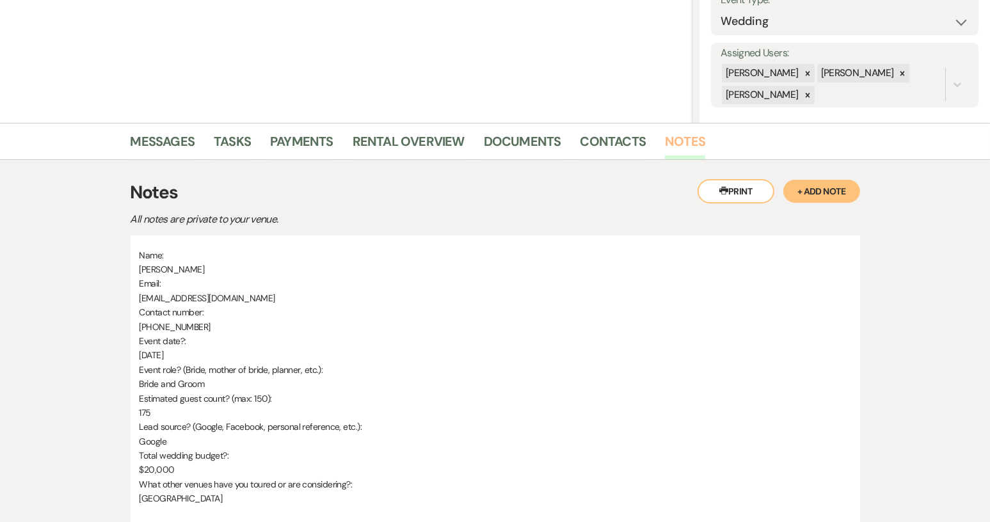
scroll to position [228, 0]
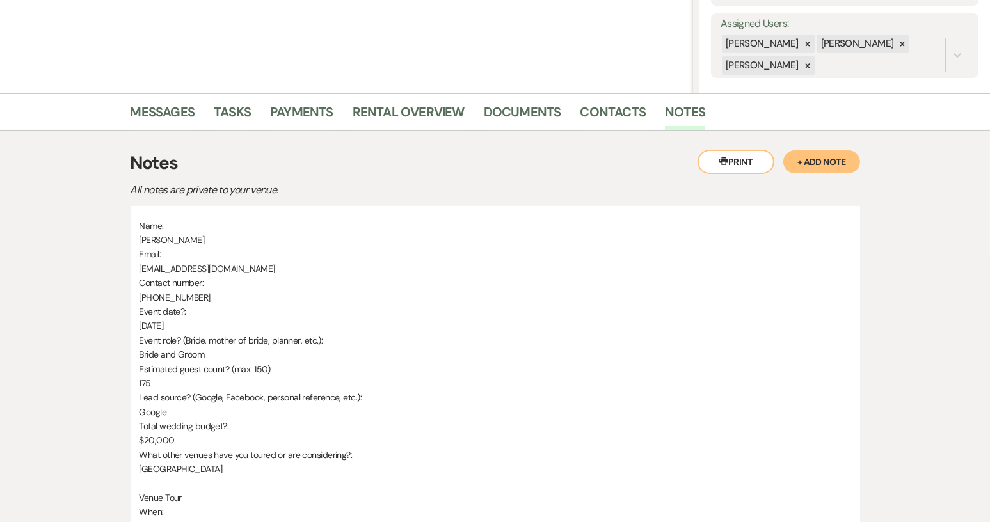
drag, startPoint x: 225, startPoint y: 463, endPoint x: 131, endPoint y: 463, distance: 94.1
click at [131, 463] on div "Name: [PERSON_NAME] Email: [EMAIL_ADDRESS][DOMAIN_NAME] Contact number: [PHONE_…" at bounding box center [495, 429] width 729 height 447
copy span "[GEOGRAPHIC_DATA]"
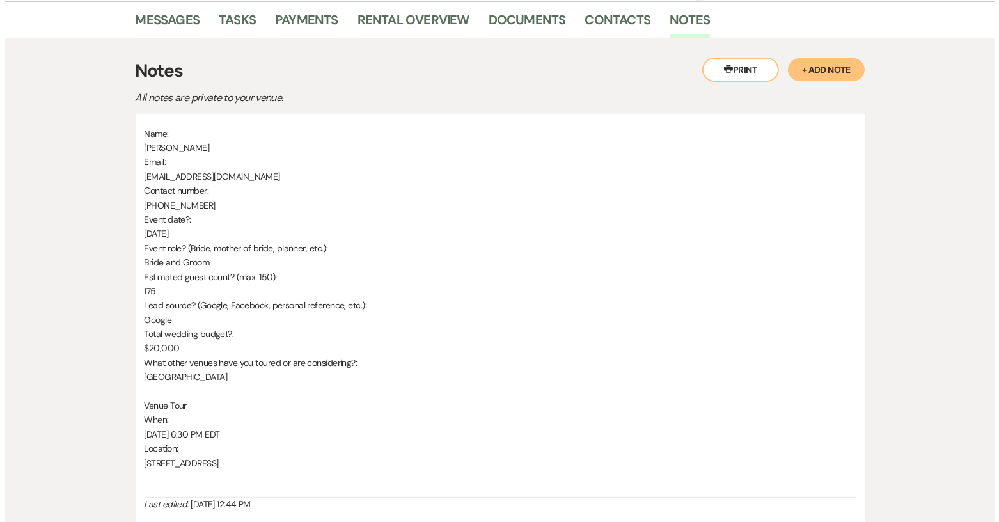
scroll to position [64, 0]
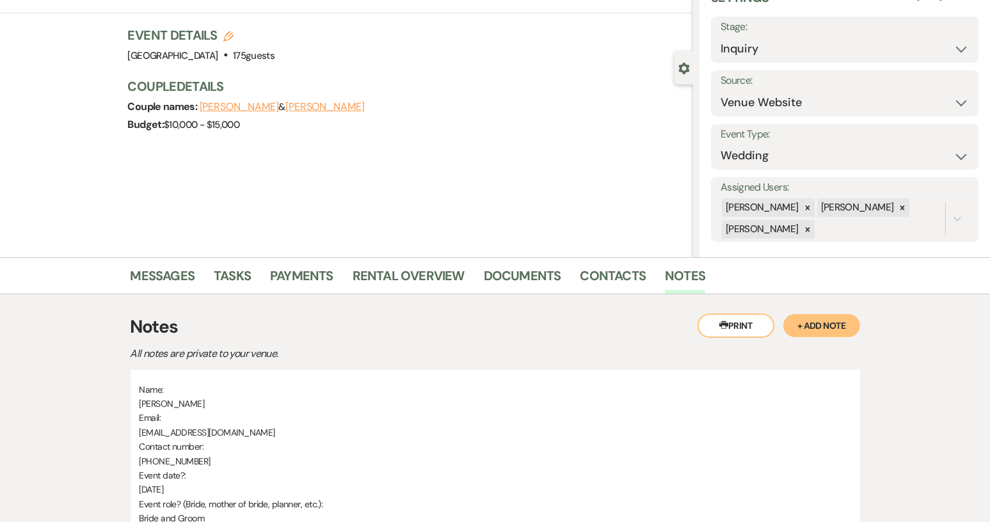
click at [231, 35] on icon "Edit" at bounding box center [228, 36] width 10 height 10
select select "640"
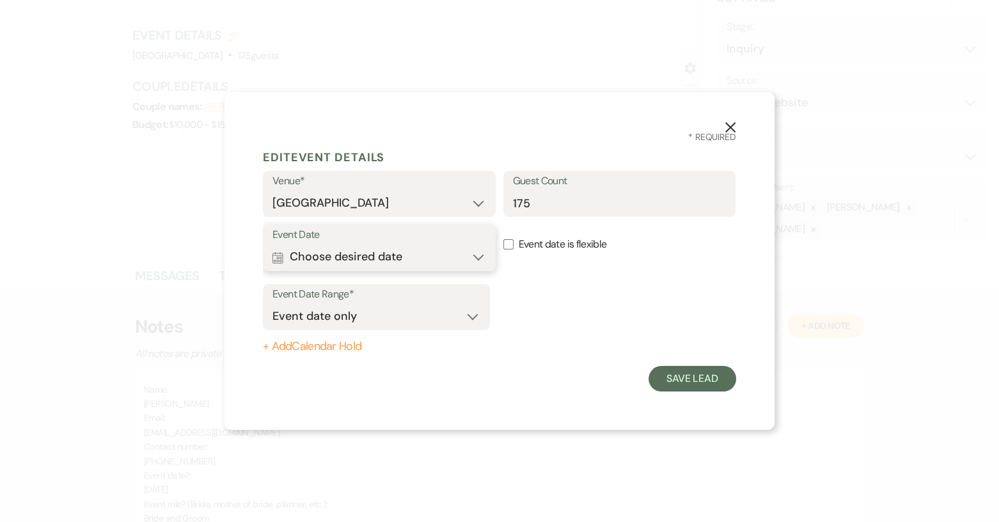
click at [474, 260] on button "Calendar Choose desired date Expand" at bounding box center [380, 257] width 214 height 26
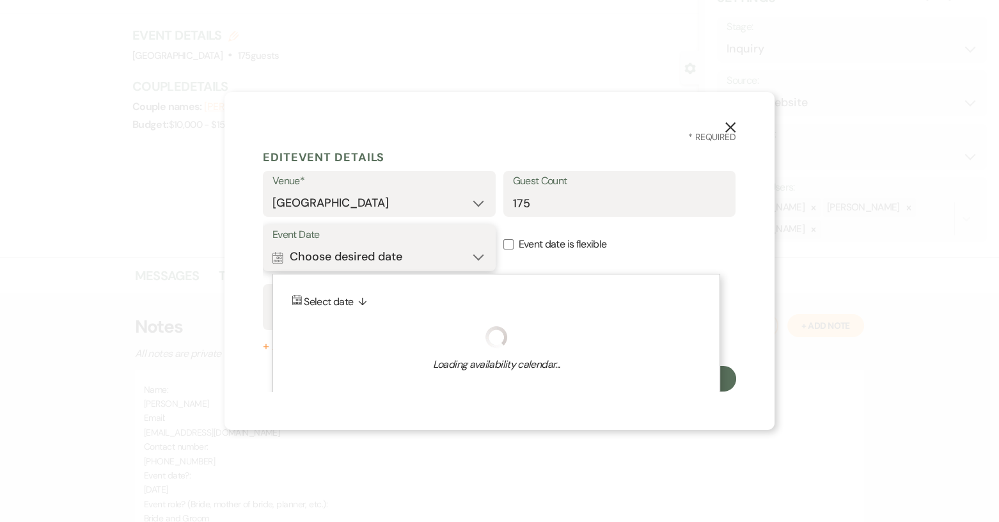
scroll to position [7, 0]
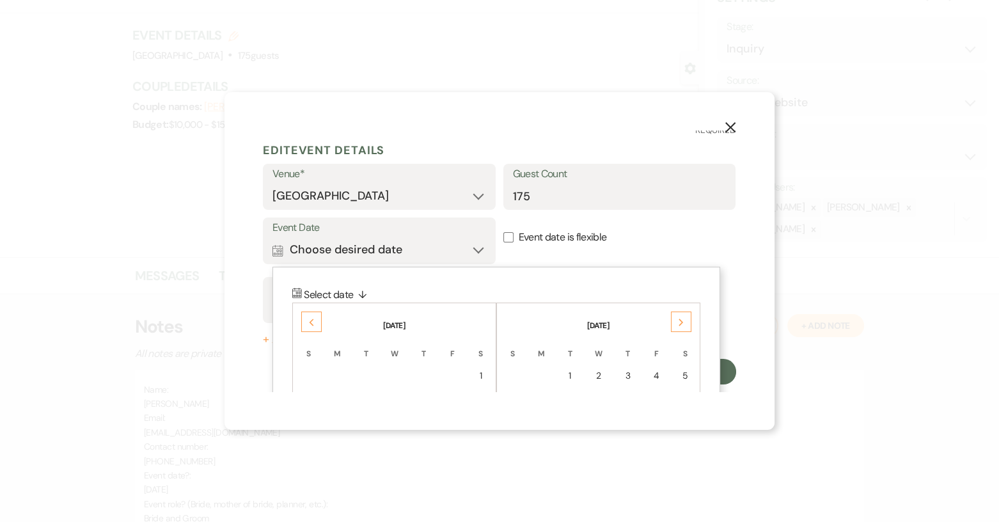
click at [680, 322] on icon "Next" at bounding box center [681, 323] width 6 height 8
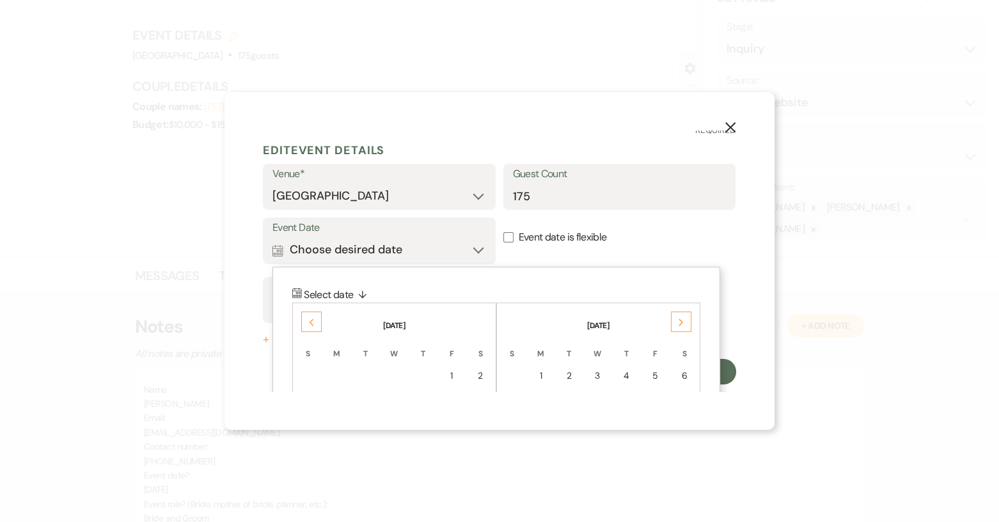
click at [680, 322] on icon "Next" at bounding box center [681, 323] width 6 height 8
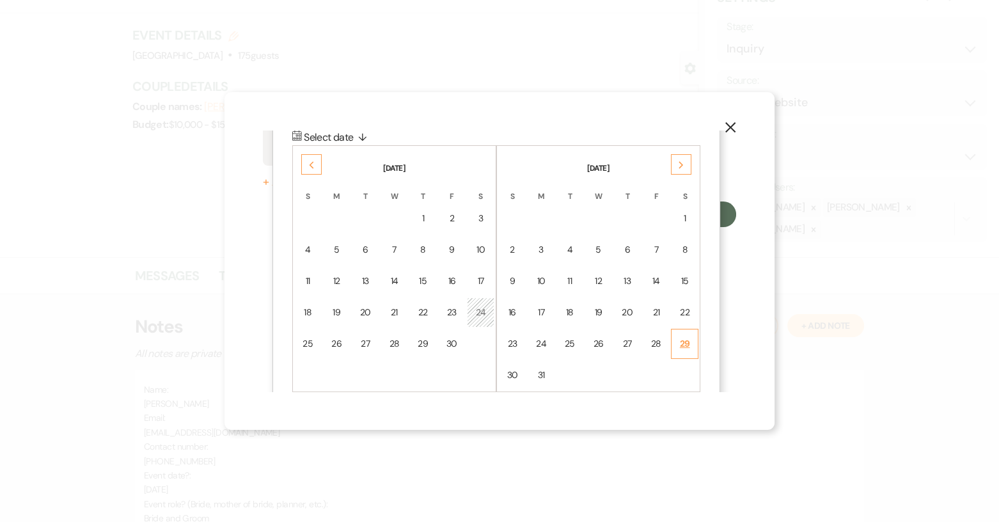
scroll to position [180, 0]
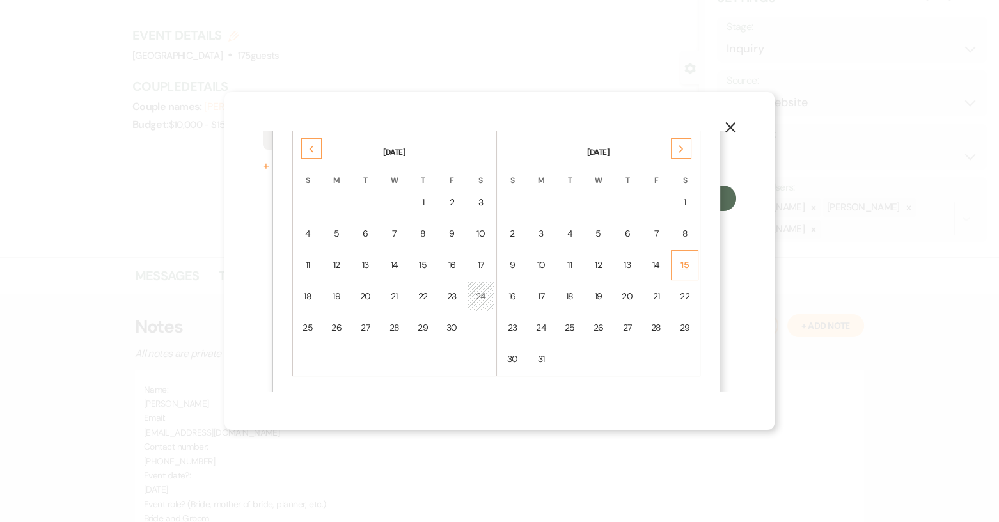
click at [682, 263] on div "15" at bounding box center [685, 264] width 11 height 13
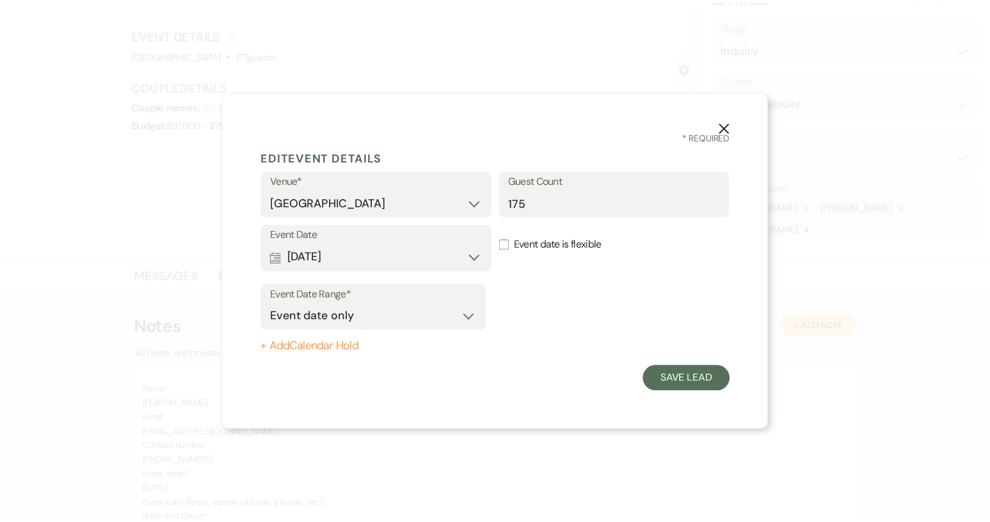
scroll to position [0, 0]
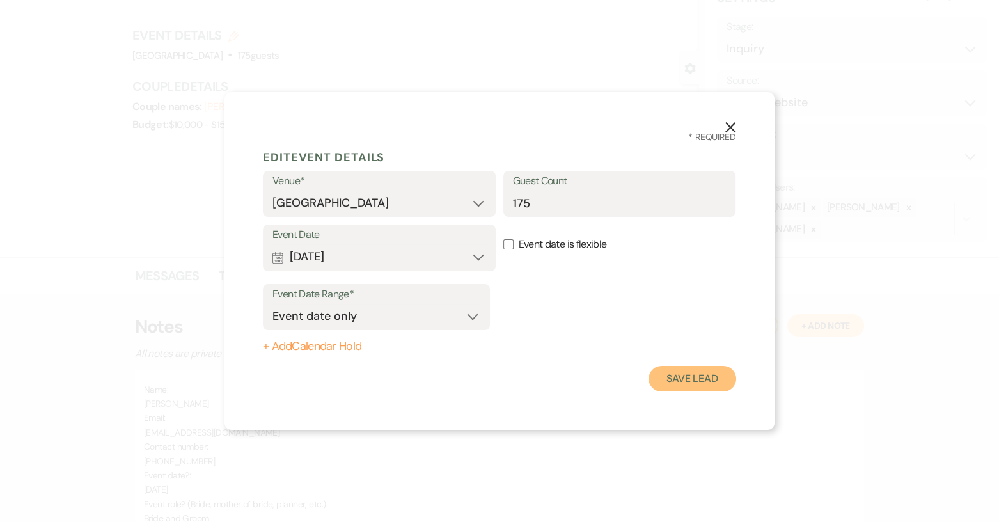
click at [692, 379] on button "Save Lead" at bounding box center [693, 379] width 88 height 26
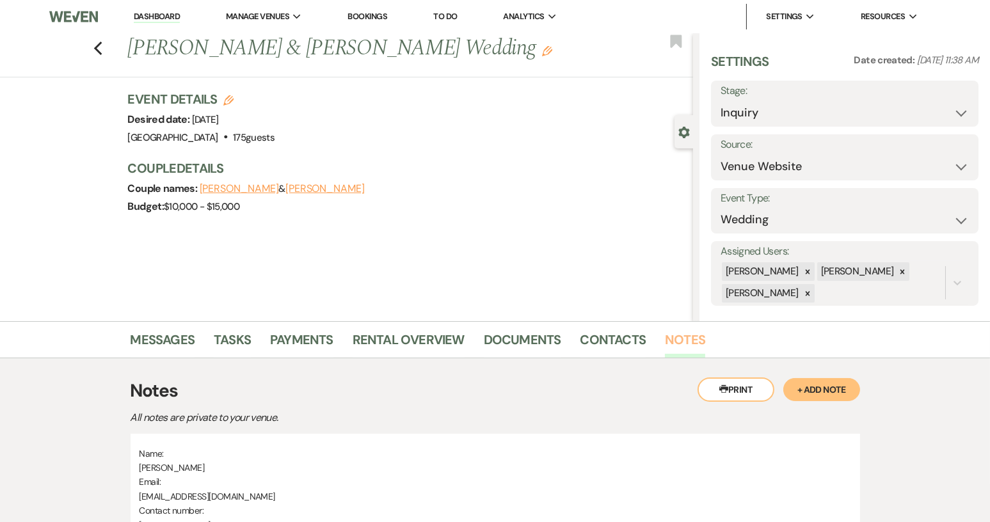
click at [687, 341] on link "Notes" at bounding box center [685, 344] width 40 height 28
click at [102, 47] on icon "Previous" at bounding box center [98, 48] width 10 height 15
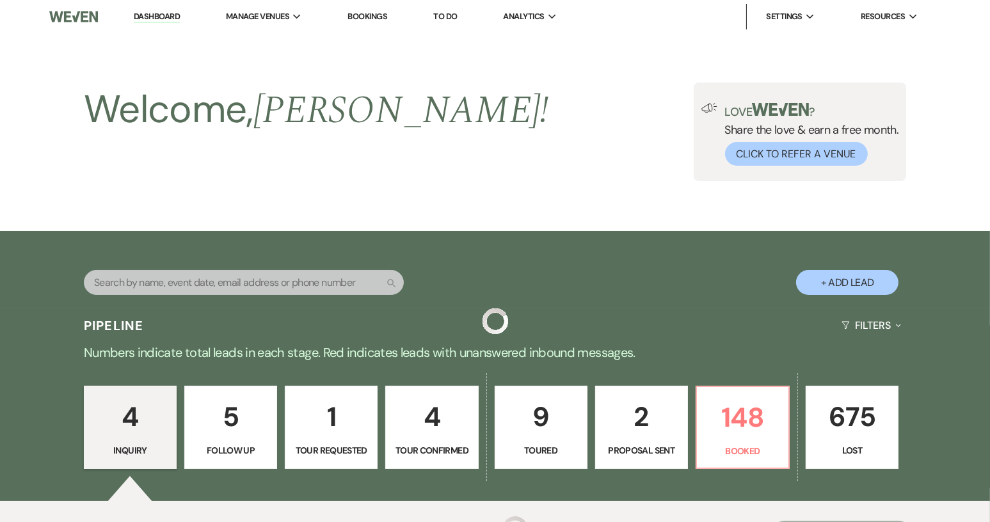
scroll to position [257, 0]
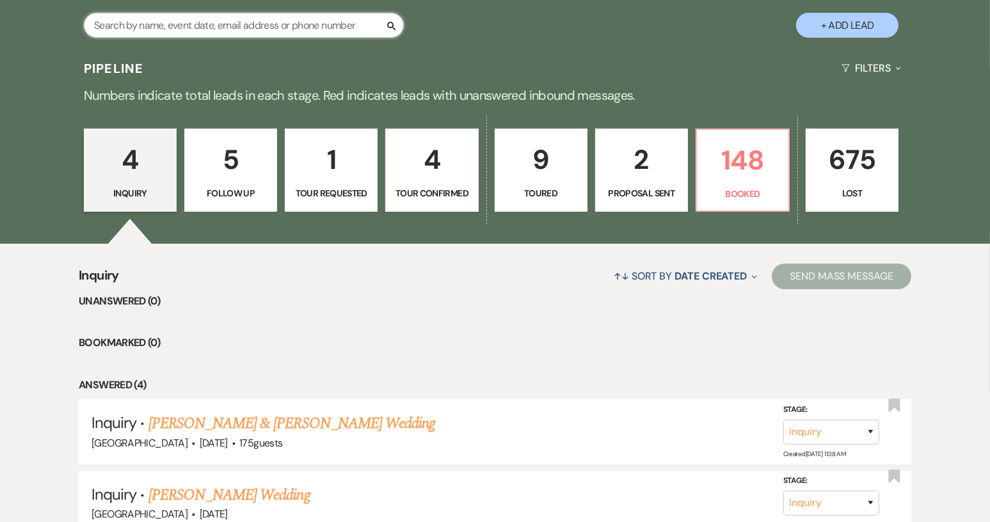
click at [172, 30] on input "text" at bounding box center [244, 25] width 320 height 25
type input "[PERSON_NAME]"
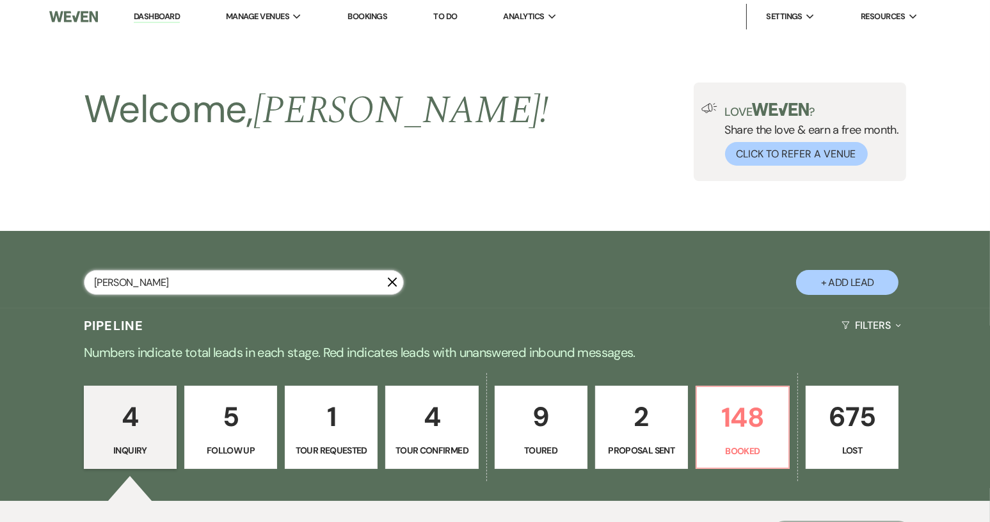
select select "8"
select select "5"
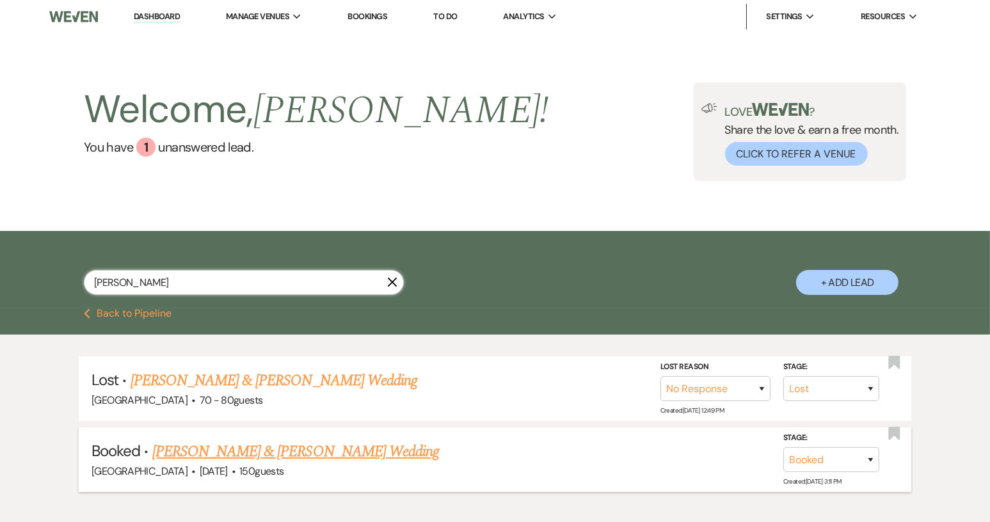
type input "[PERSON_NAME]"
click at [191, 449] on link "[PERSON_NAME] & [PERSON_NAME] Wedding" at bounding box center [295, 451] width 287 height 23
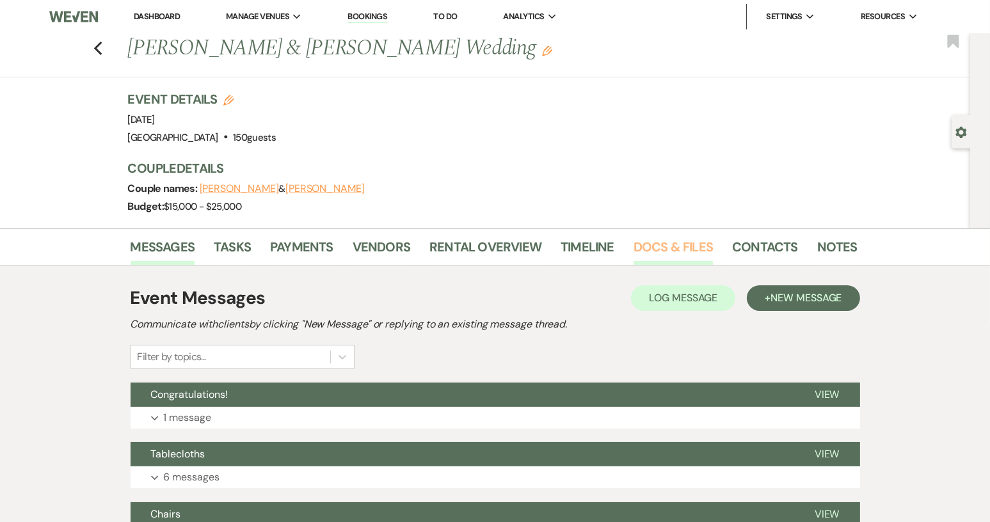
click at [669, 240] on link "Docs & Files" at bounding box center [672, 251] width 79 height 28
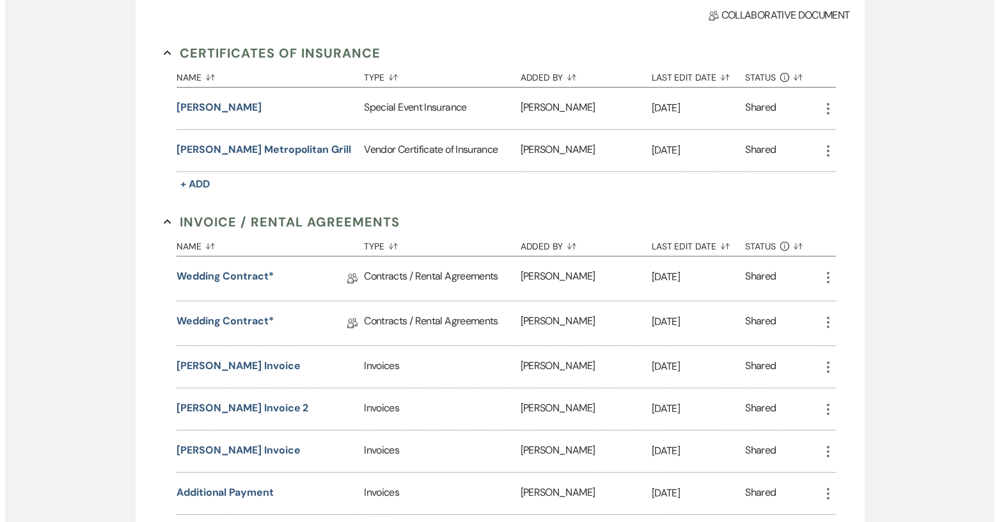
scroll to position [320, 0]
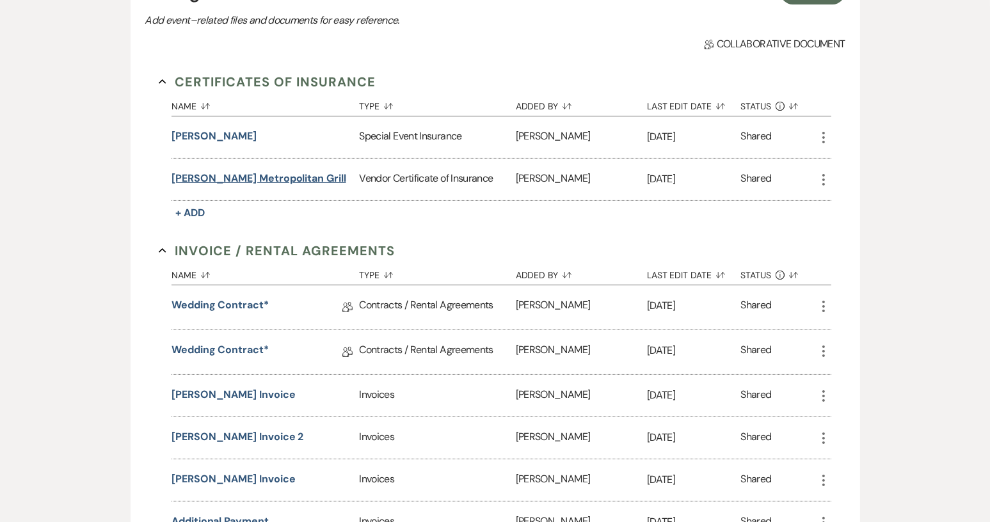
click at [263, 177] on button "[PERSON_NAME] Metropolitan Grill" at bounding box center [258, 178] width 174 height 15
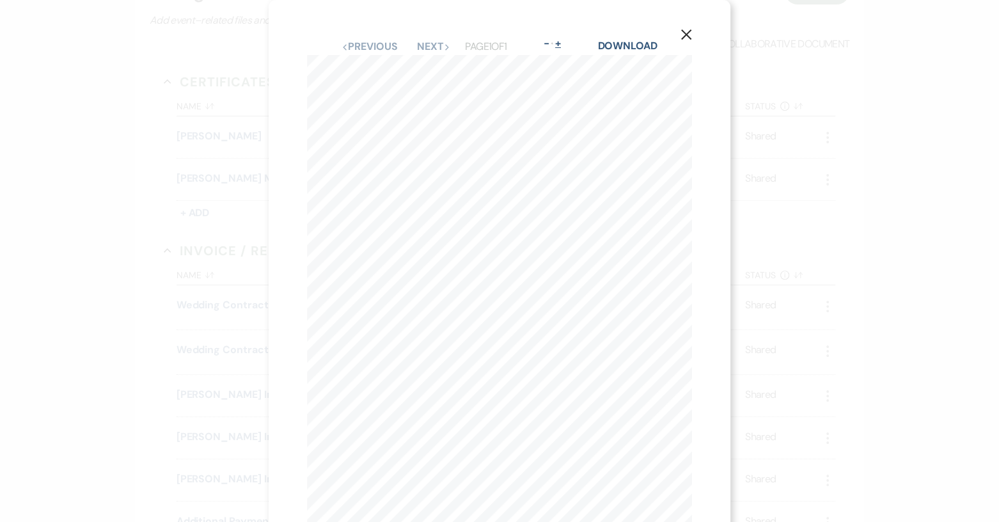
click at [559, 45] on button "+" at bounding box center [558, 43] width 10 height 10
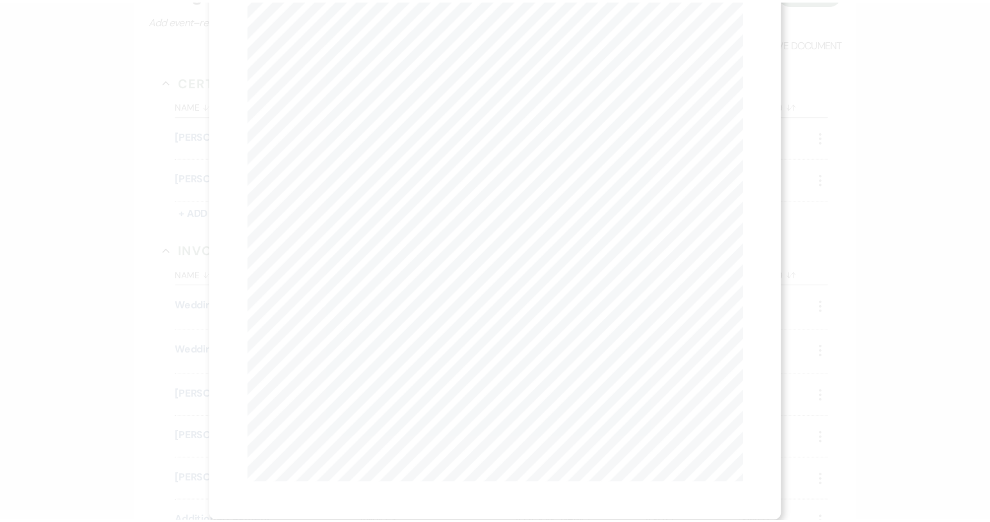
scroll to position [0, 0]
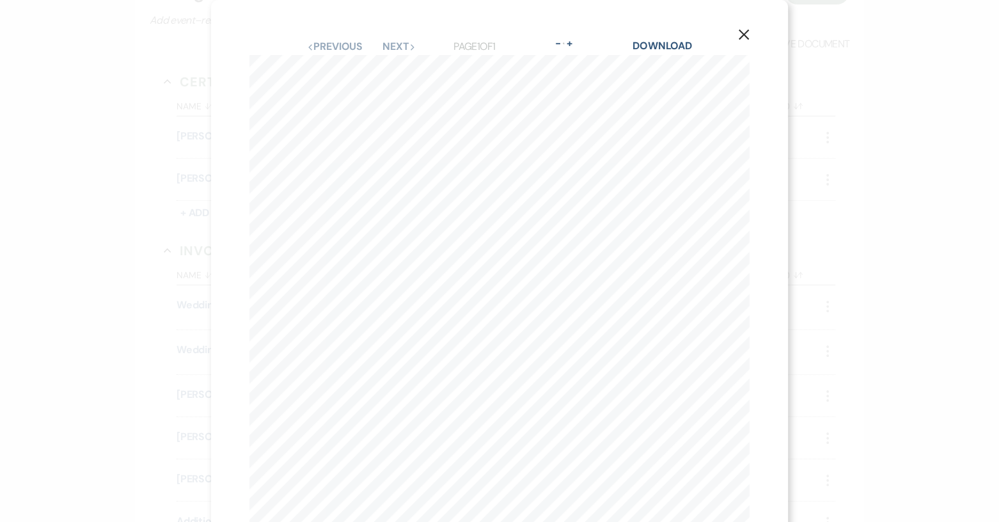
click at [747, 33] on use "button" at bounding box center [744, 34] width 10 height 10
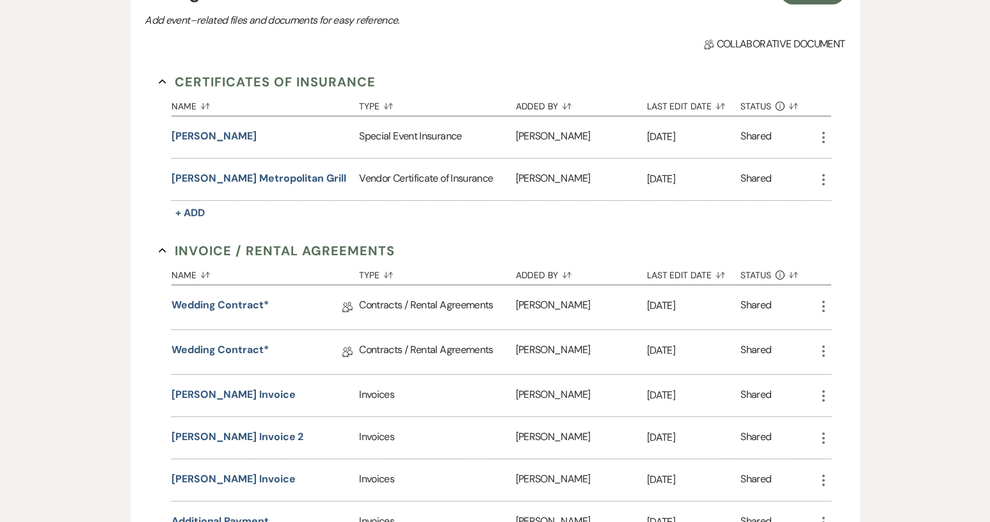
select select "8"
select select "5"
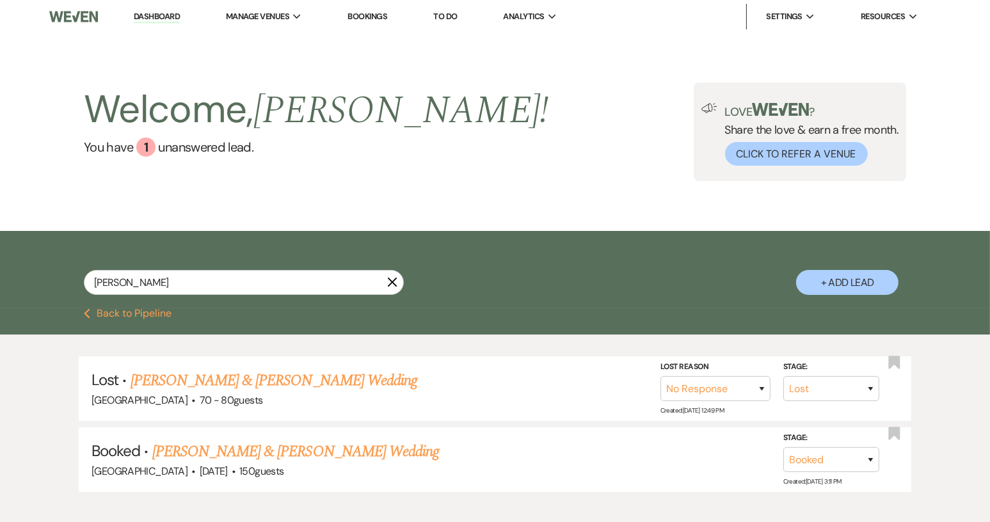
click at [392, 285] on icon "X" at bounding box center [392, 282] width 10 height 10
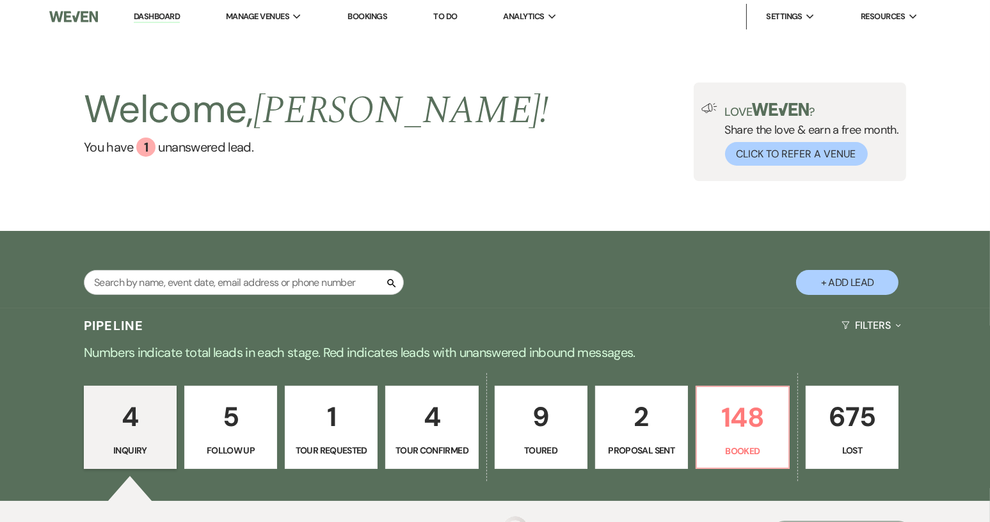
scroll to position [257, 0]
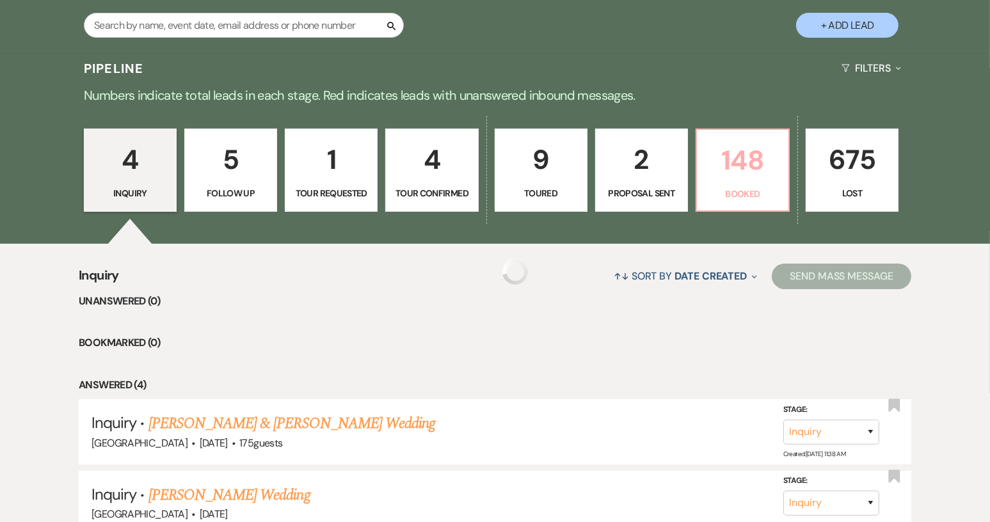
click at [729, 185] on link "148 Booked" at bounding box center [743, 170] width 94 height 83
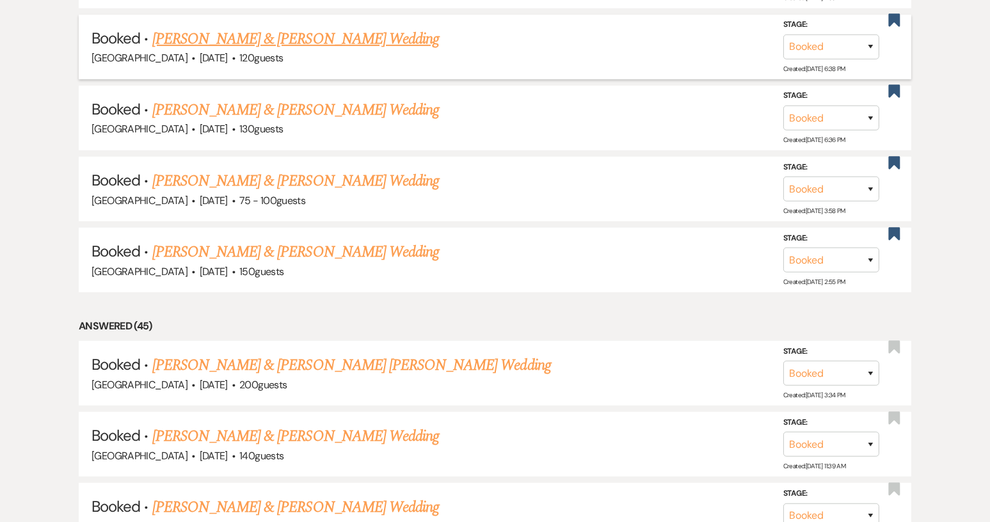
scroll to position [897, 0]
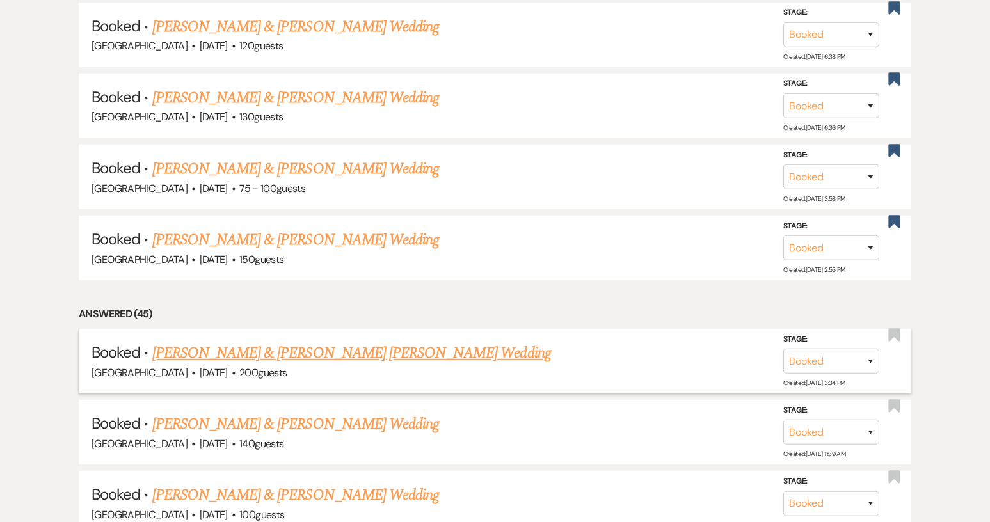
click at [378, 342] on link "[PERSON_NAME] & [PERSON_NAME] [PERSON_NAME] Wedding" at bounding box center [351, 353] width 399 height 23
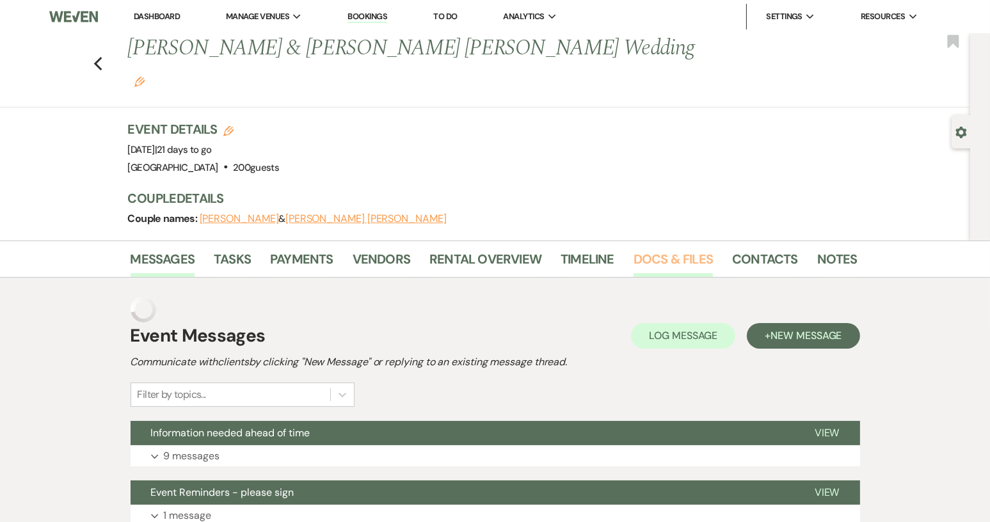
click at [659, 249] on link "Docs & Files" at bounding box center [672, 263] width 79 height 28
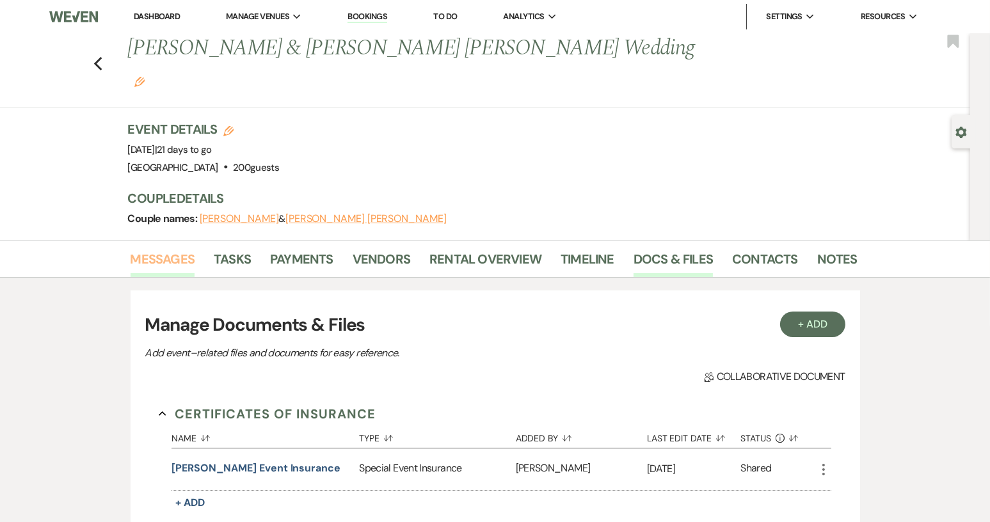
click at [155, 249] on link "Messages" at bounding box center [163, 263] width 65 height 28
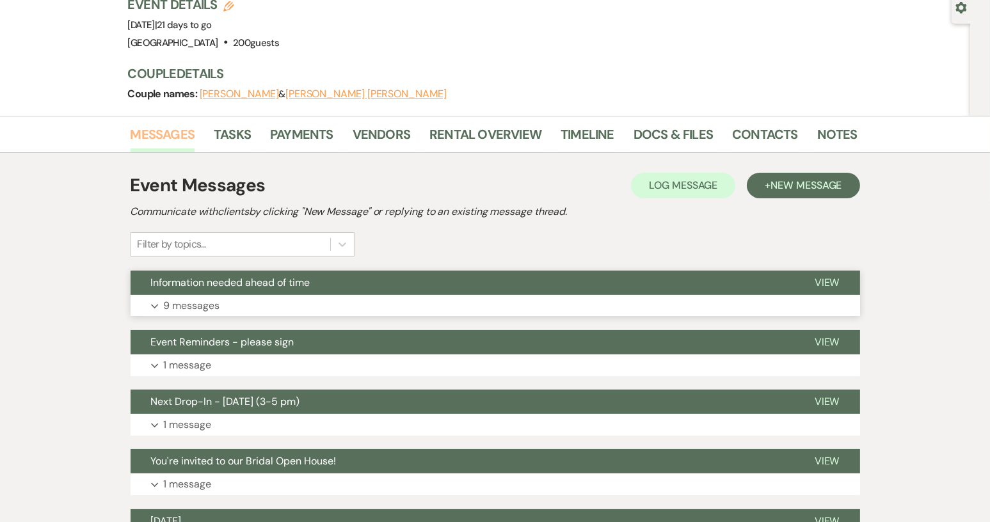
scroll to position [128, 0]
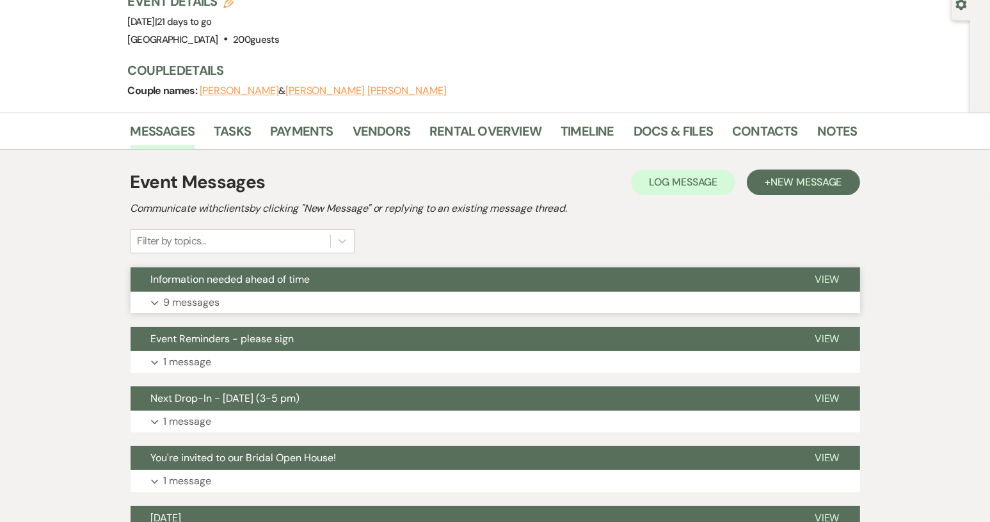
click at [280, 273] on span "Information needed ahead of time" at bounding box center [230, 279] width 159 height 13
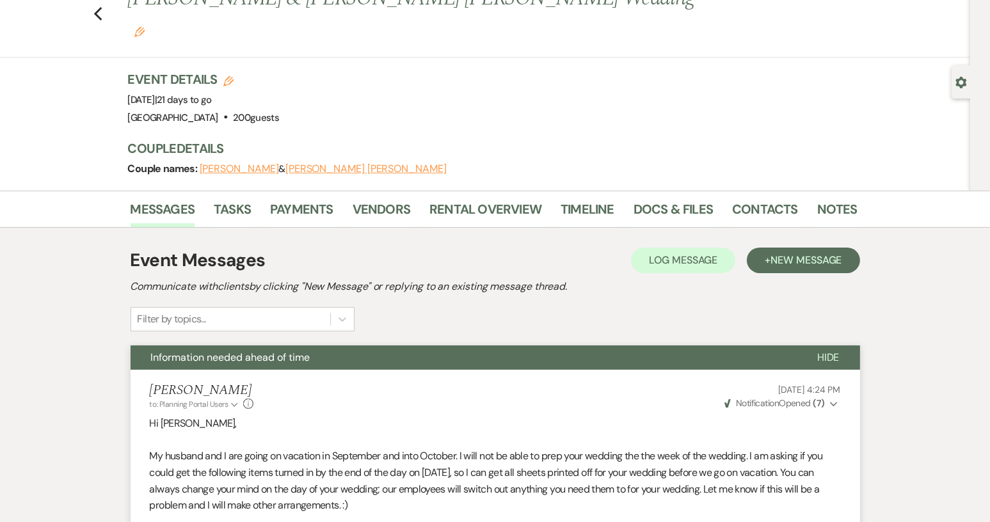
scroll to position [0, 0]
